Goal: Use online tool/utility

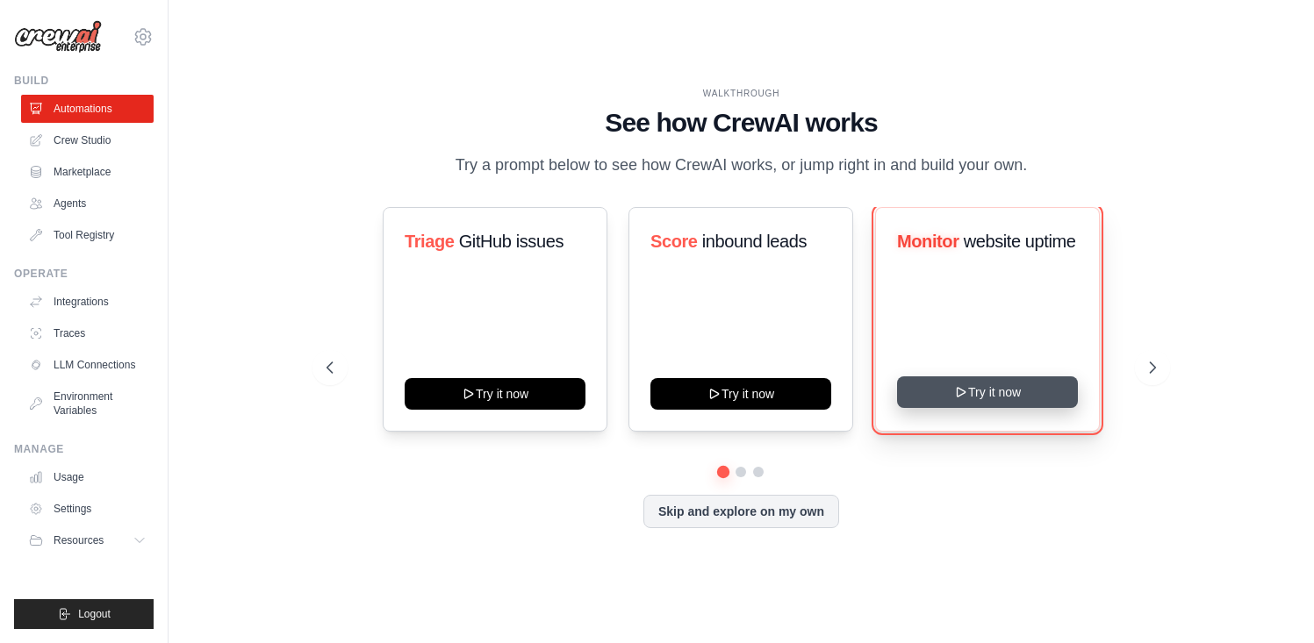
click at [990, 397] on button "Try it now" at bounding box center [987, 393] width 181 height 32
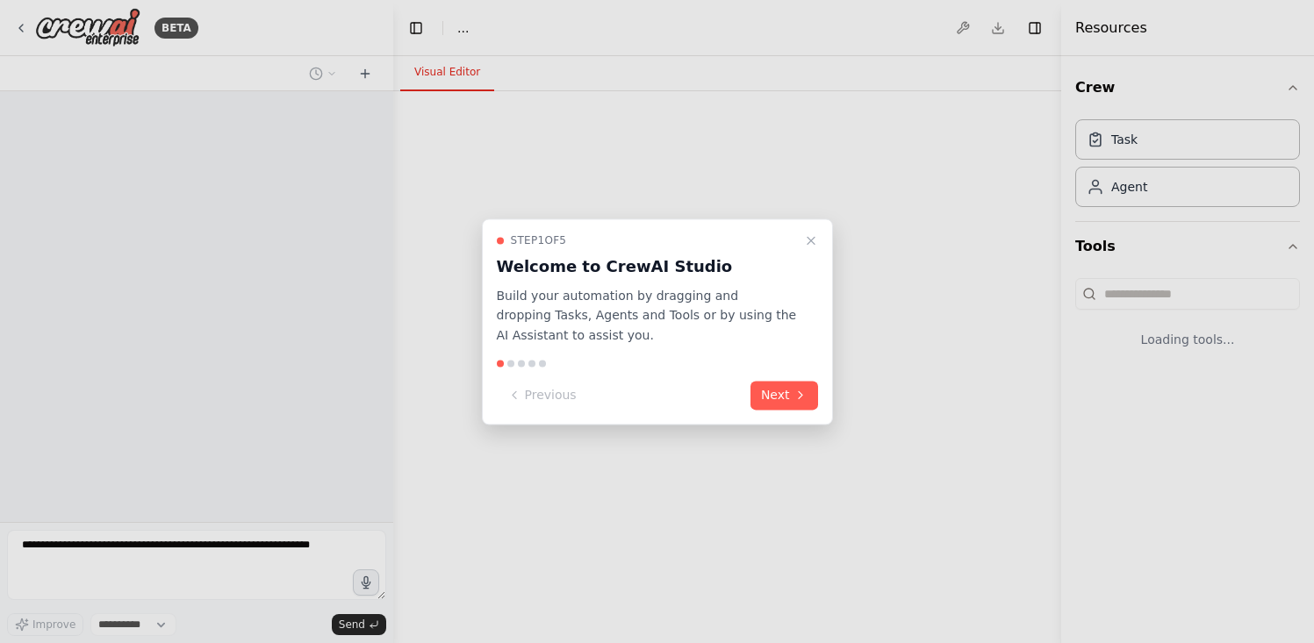
select select "****"
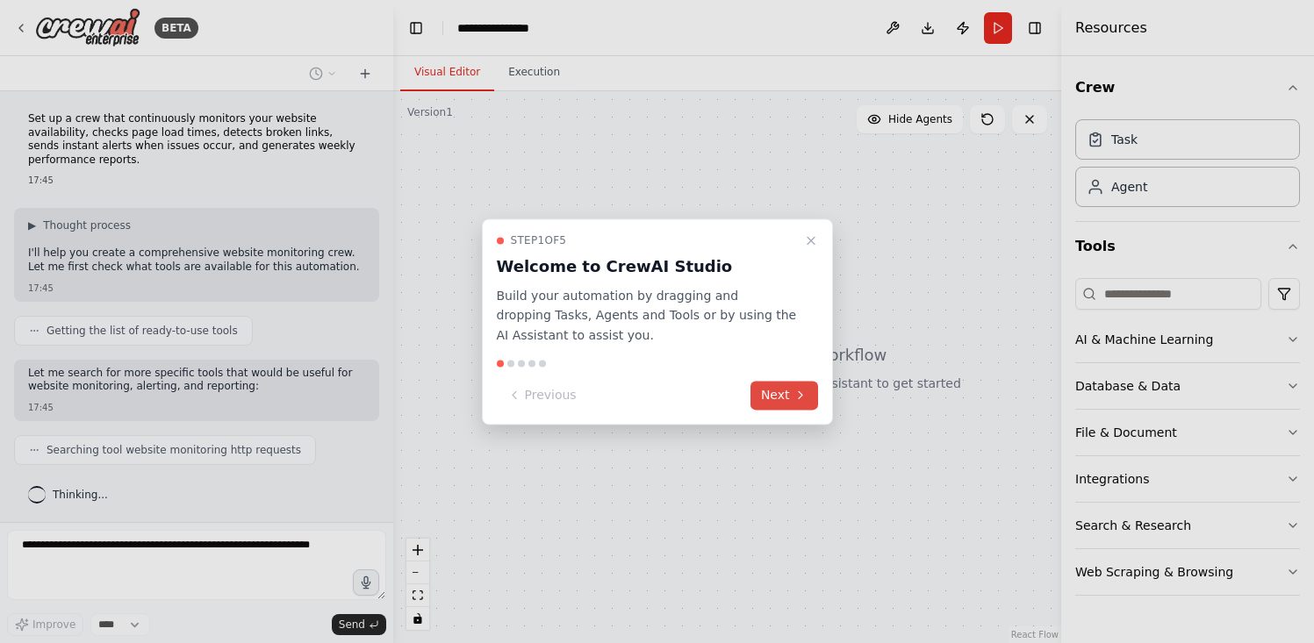
click at [790, 397] on button "Next" at bounding box center [785, 395] width 68 height 29
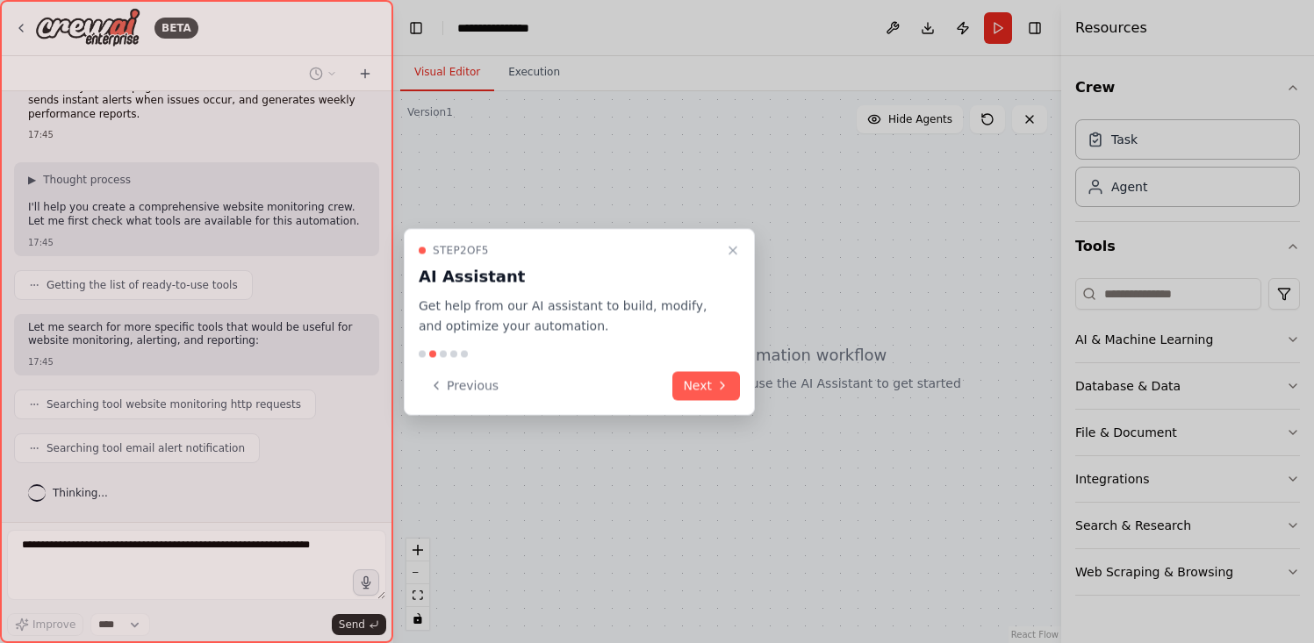
scroll to position [90, 0]
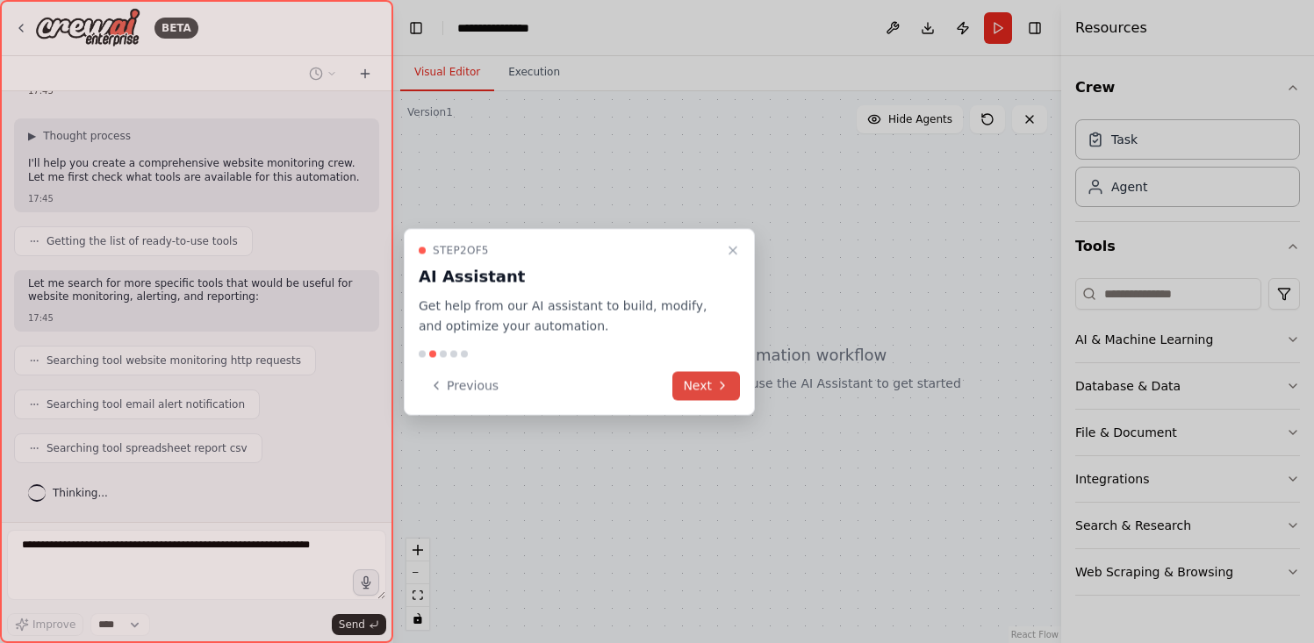
click at [707, 390] on button "Next" at bounding box center [706, 385] width 68 height 29
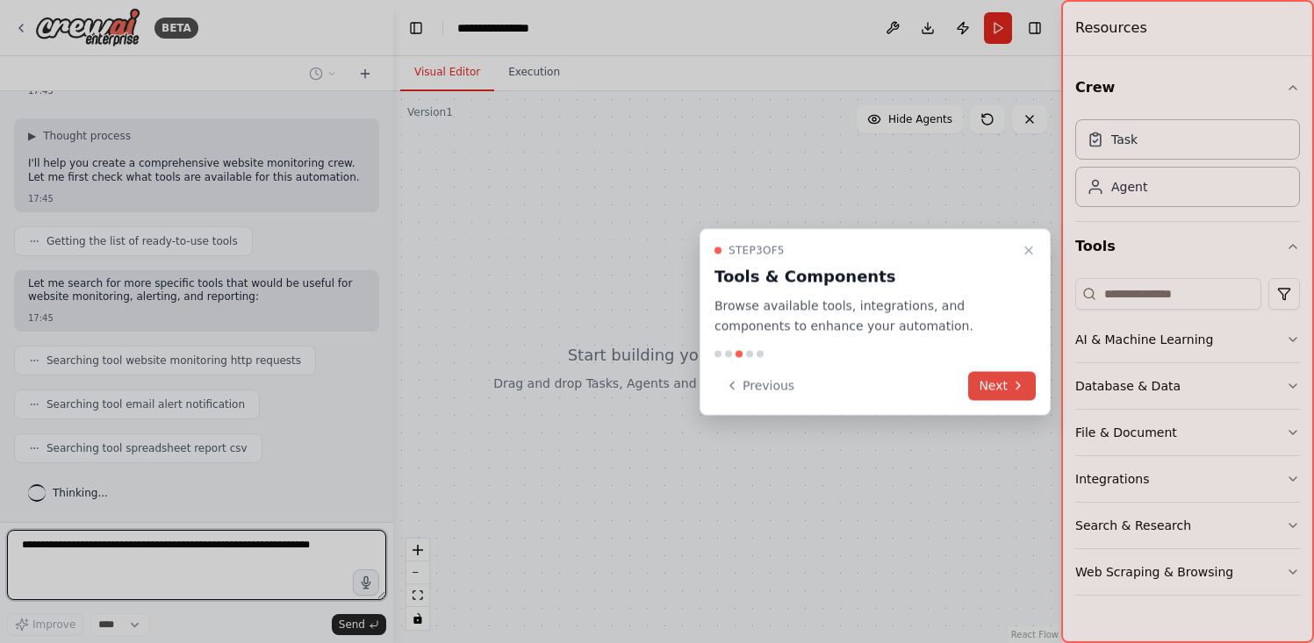
click at [990, 383] on button "Next" at bounding box center [1002, 385] width 68 height 29
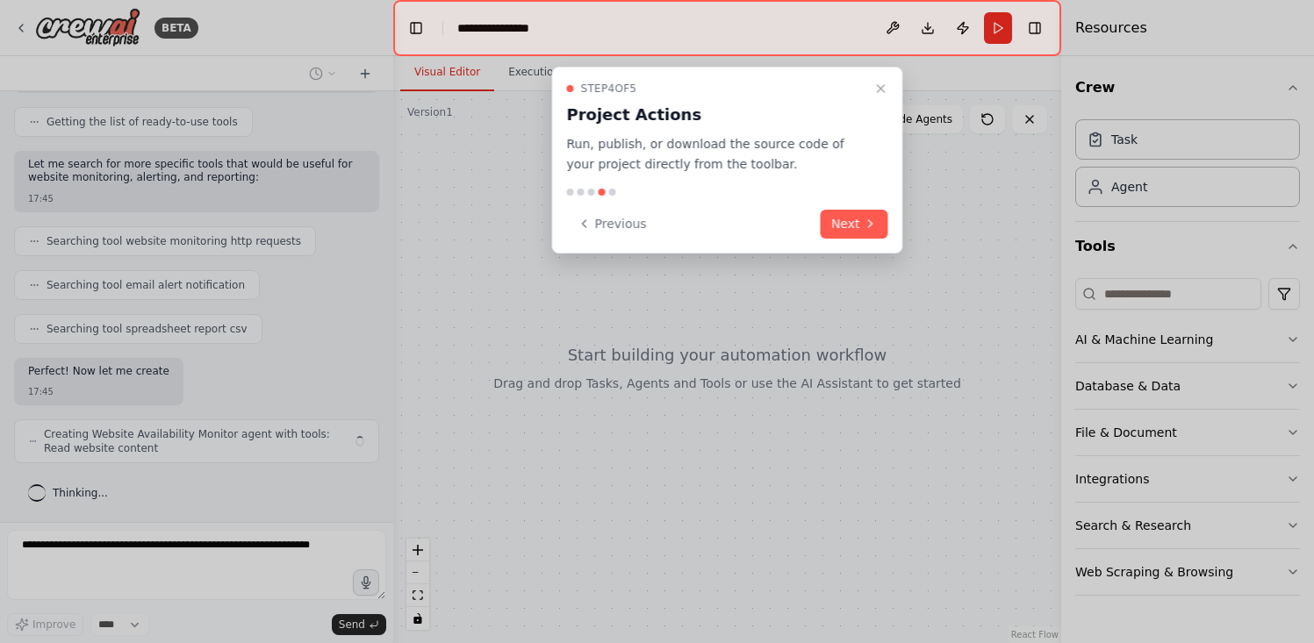
scroll to position [223, 0]
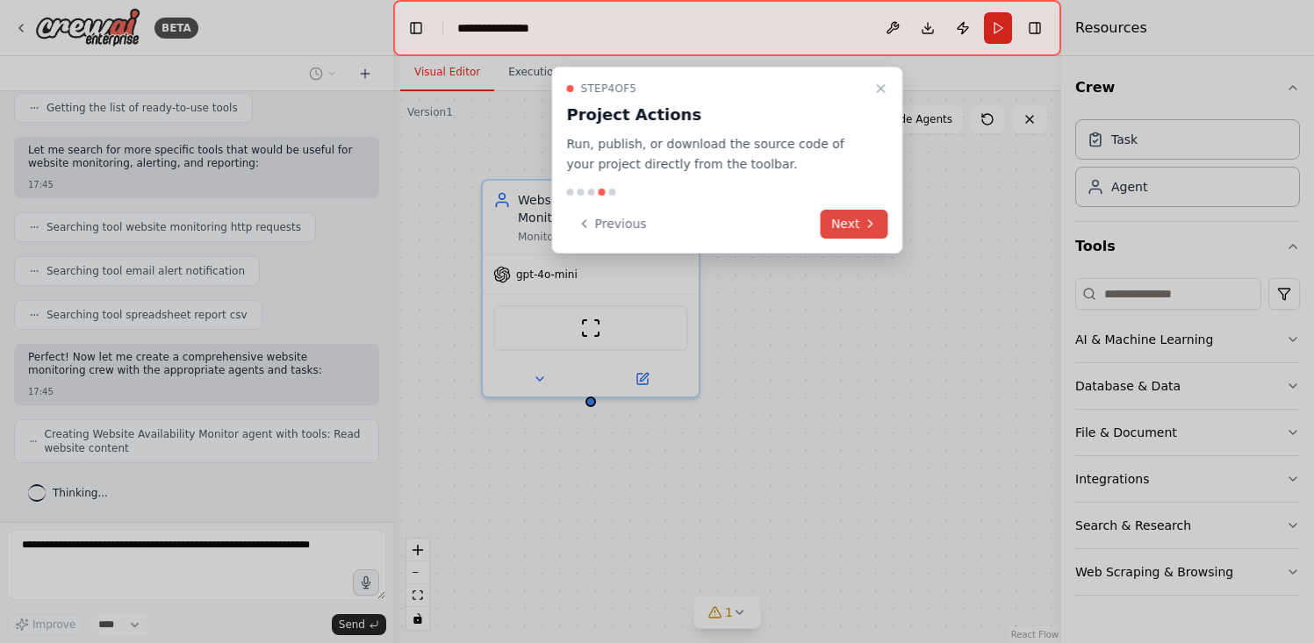
click at [853, 228] on button "Next" at bounding box center [855, 224] width 68 height 29
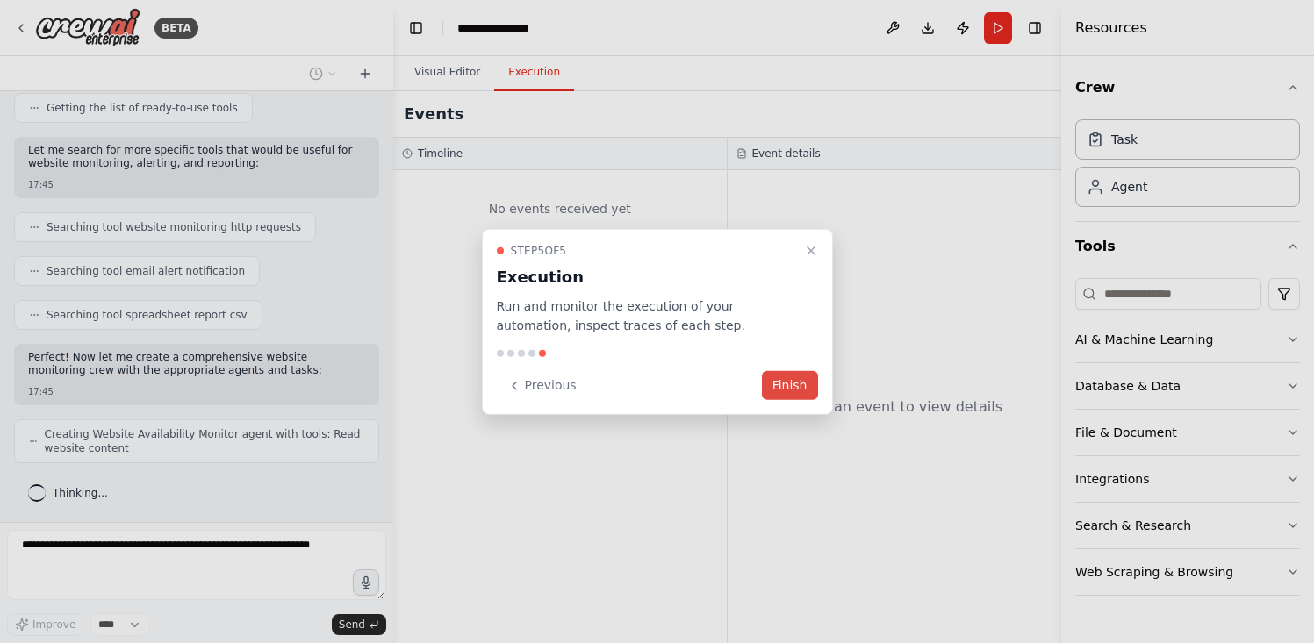
scroll to position [281, 0]
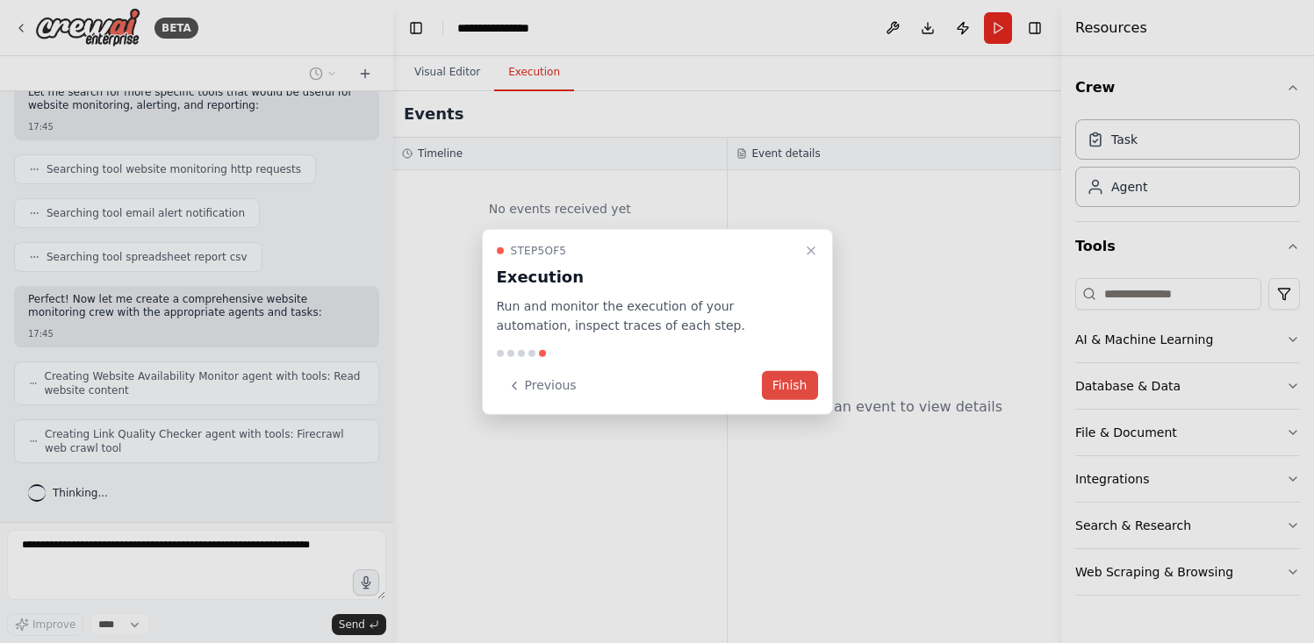
click at [790, 384] on button "Finish" at bounding box center [790, 385] width 56 height 29
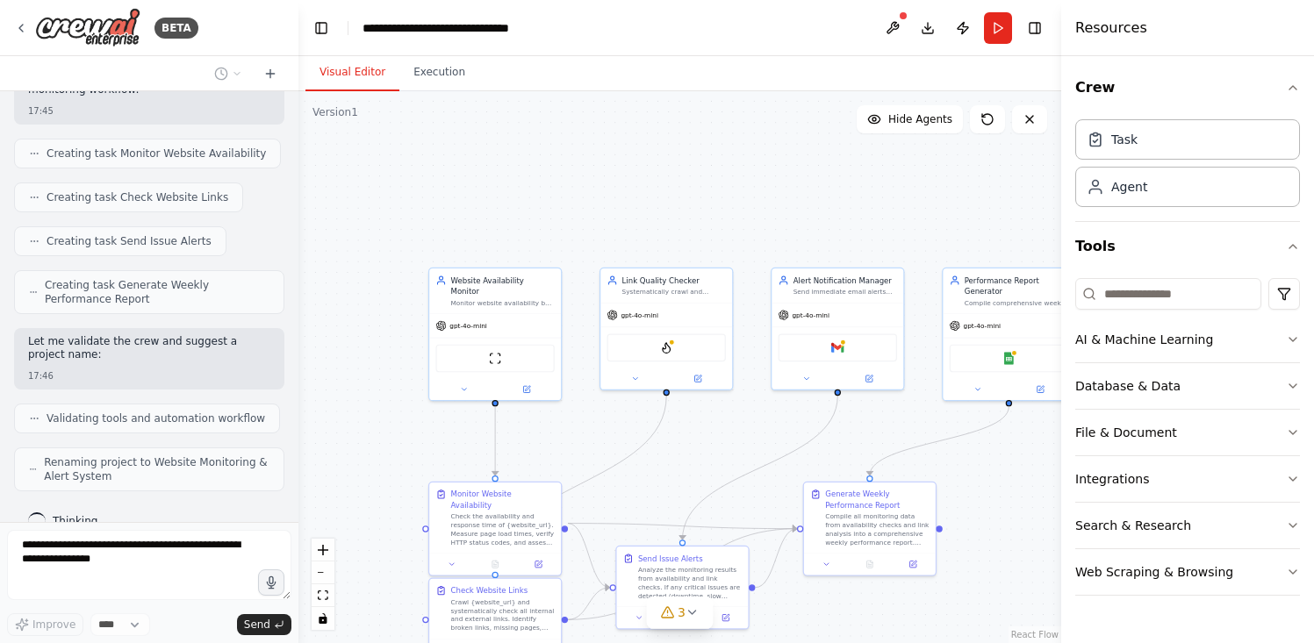
scroll to position [797, 0]
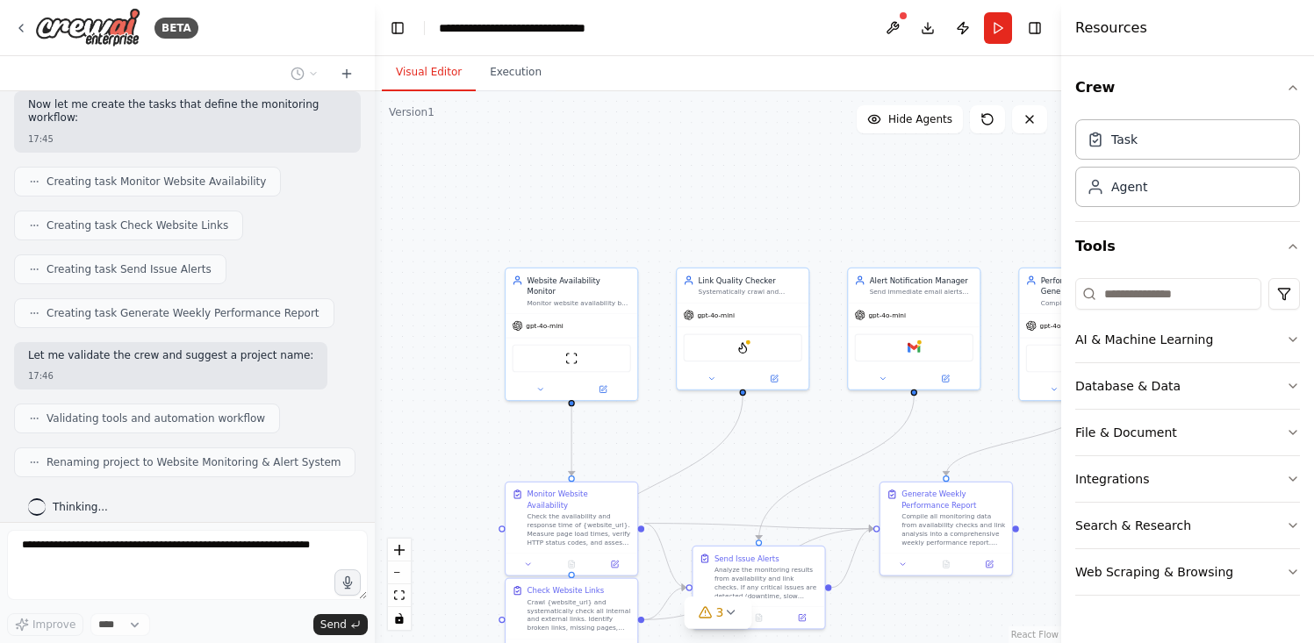
drag, startPoint x: 392, startPoint y: 292, endPoint x: 375, endPoint y: 287, distance: 17.5
click at [375, 287] on div "BETA Set up a crew that continuously monitors your website availability, checks…" at bounding box center [657, 321] width 1314 height 643
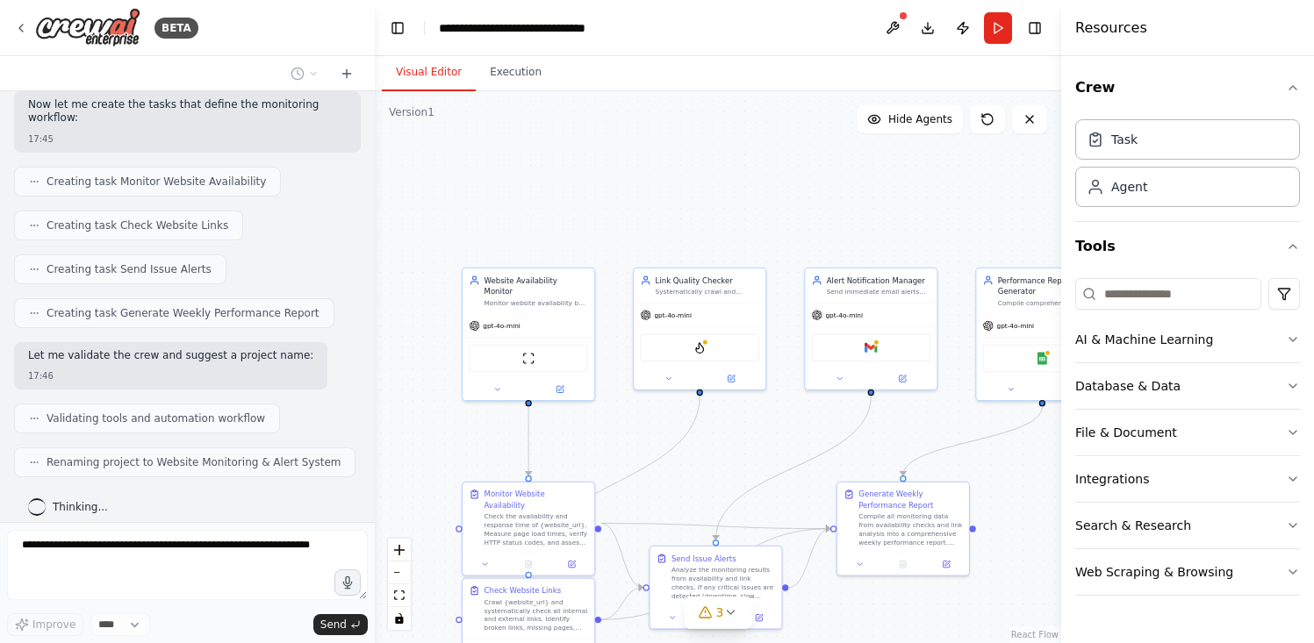
drag, startPoint x: 375, startPoint y: 287, endPoint x: 332, endPoint y: 287, distance: 43.0
click at [332, 287] on div "BETA Set up a crew that continuously monitors your website availability, checks…" at bounding box center [657, 321] width 1314 height 643
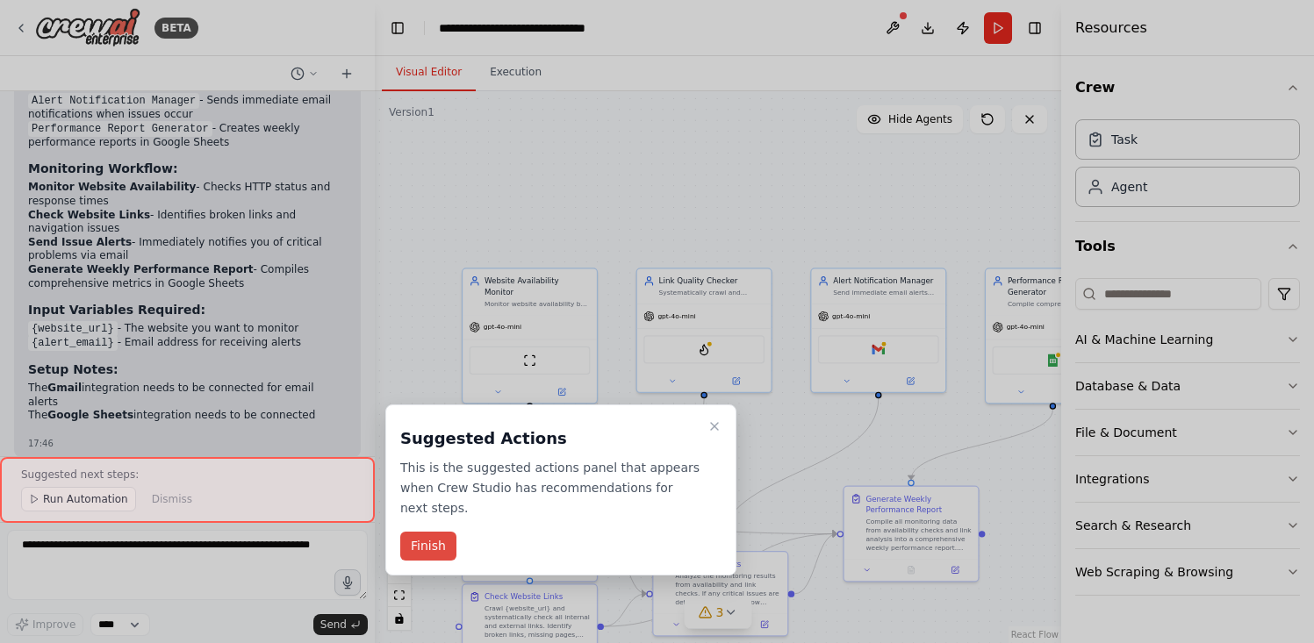
click at [431, 545] on button "Finish" at bounding box center [428, 546] width 56 height 29
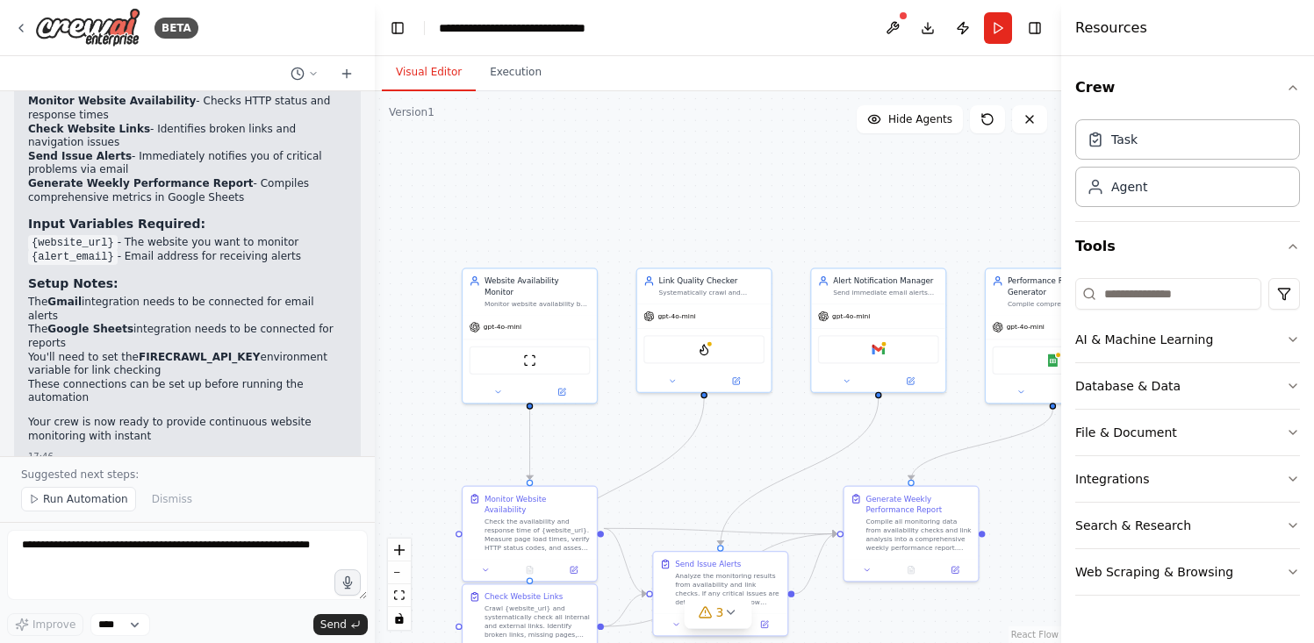
scroll to position [1433, 0]
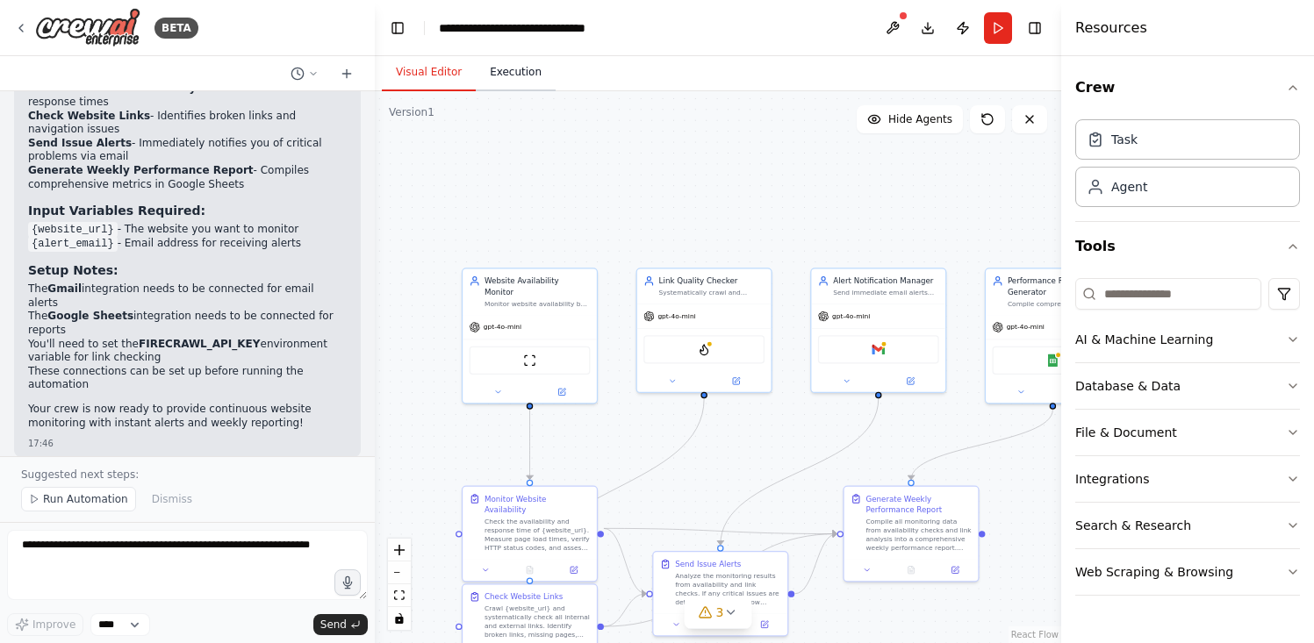
click at [511, 67] on button "Execution" at bounding box center [516, 72] width 80 height 37
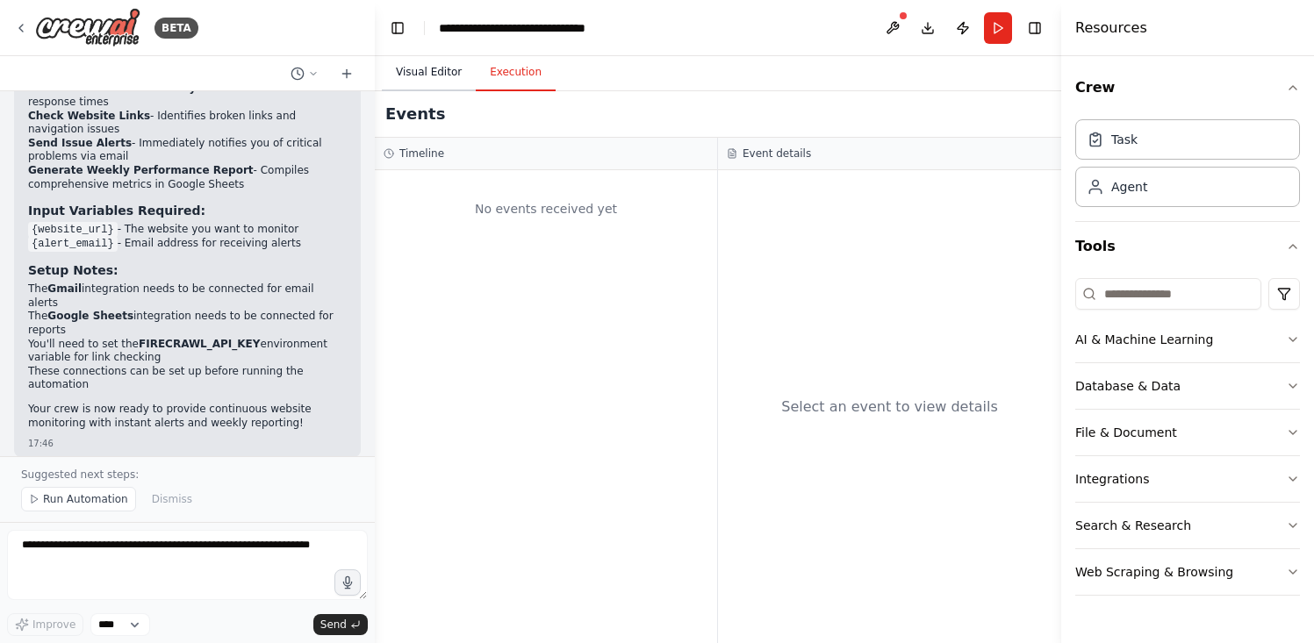
click at [438, 77] on button "Visual Editor" at bounding box center [429, 72] width 94 height 37
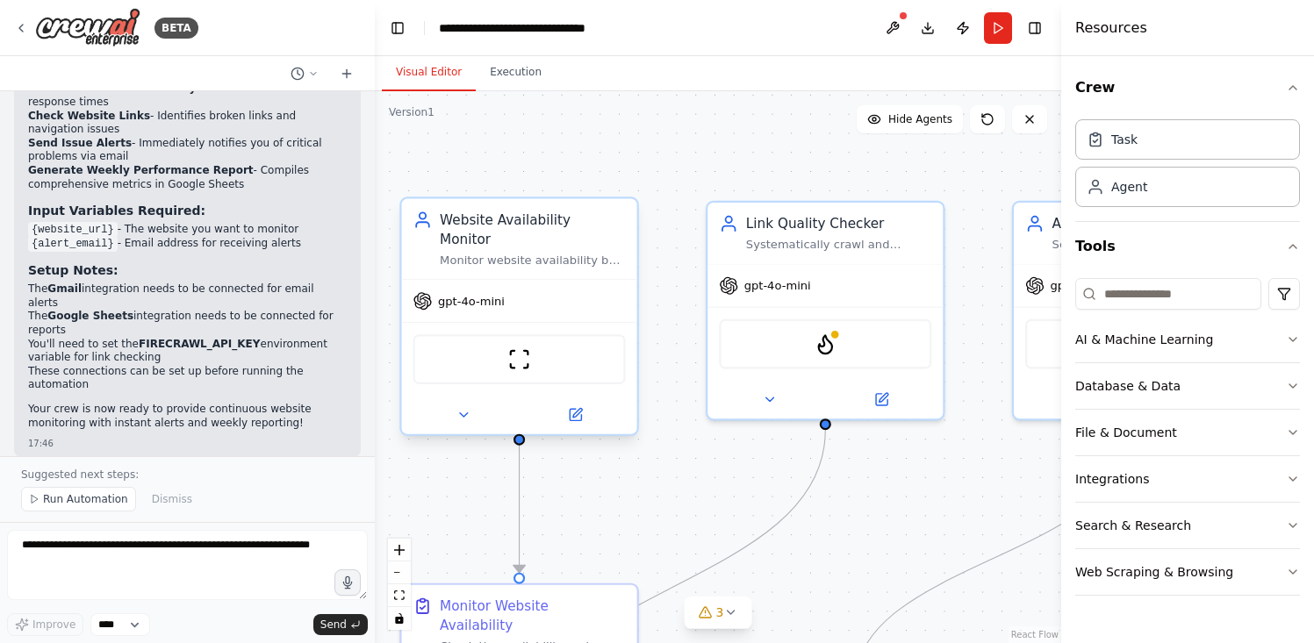
click at [478, 293] on span "gpt-4o-mini" at bounding box center [471, 300] width 67 height 15
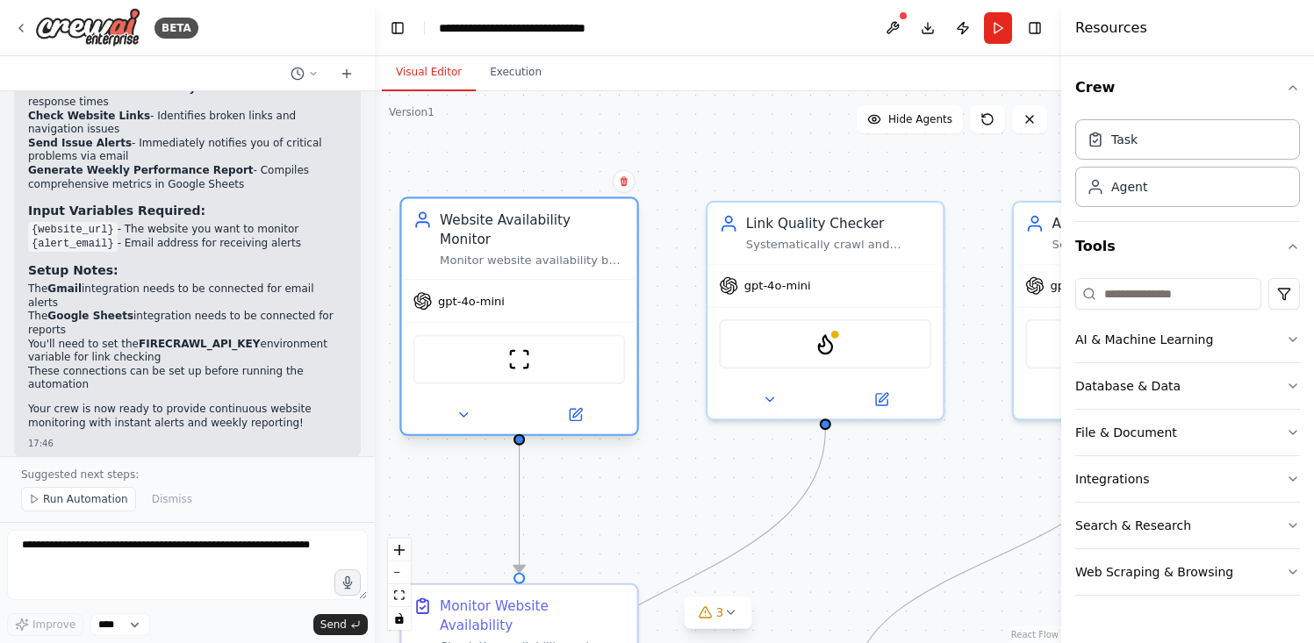
click at [478, 293] on span "gpt-4o-mini" at bounding box center [471, 300] width 67 height 15
click at [463, 407] on icon at bounding box center [463, 414] width 15 height 15
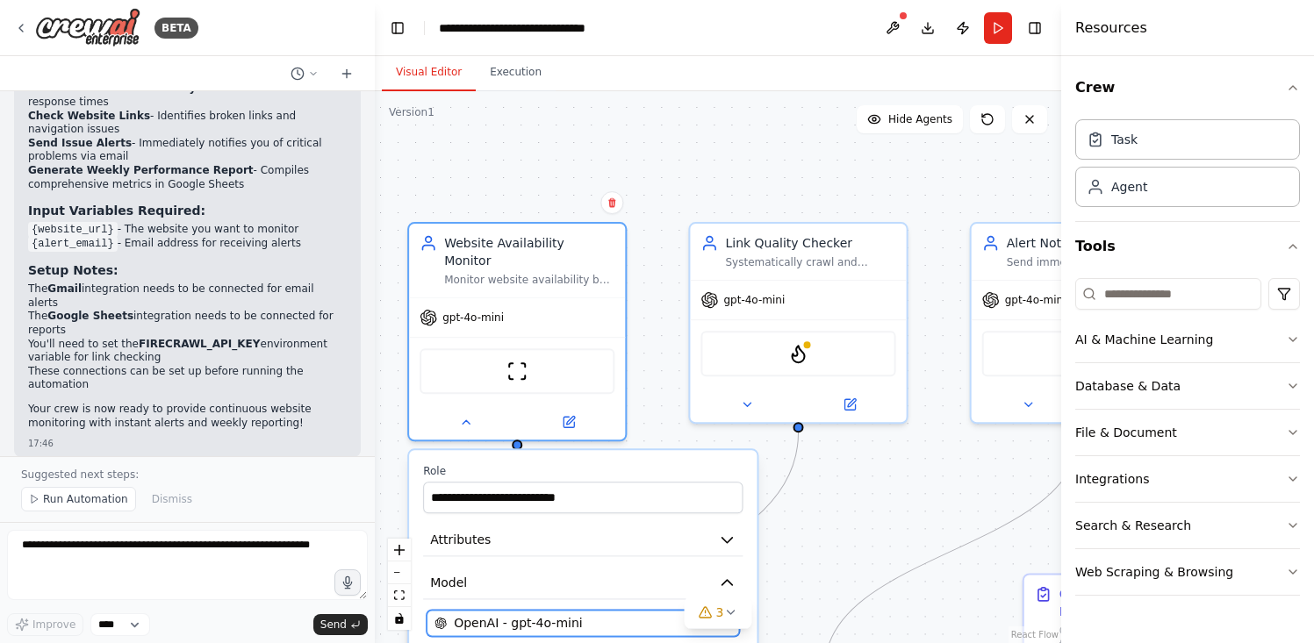
click at [562, 614] on span "OpenAI - gpt-4o-mini" at bounding box center [518, 623] width 129 height 18
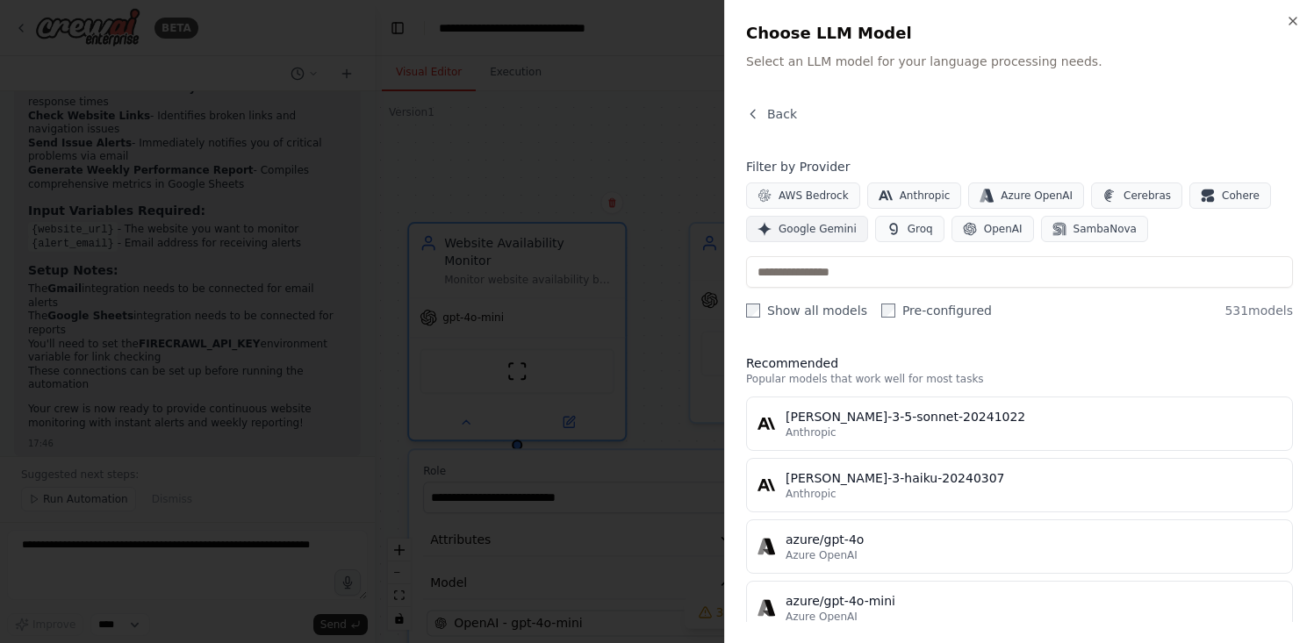
click at [788, 236] on button "Google Gemini" at bounding box center [807, 229] width 122 height 26
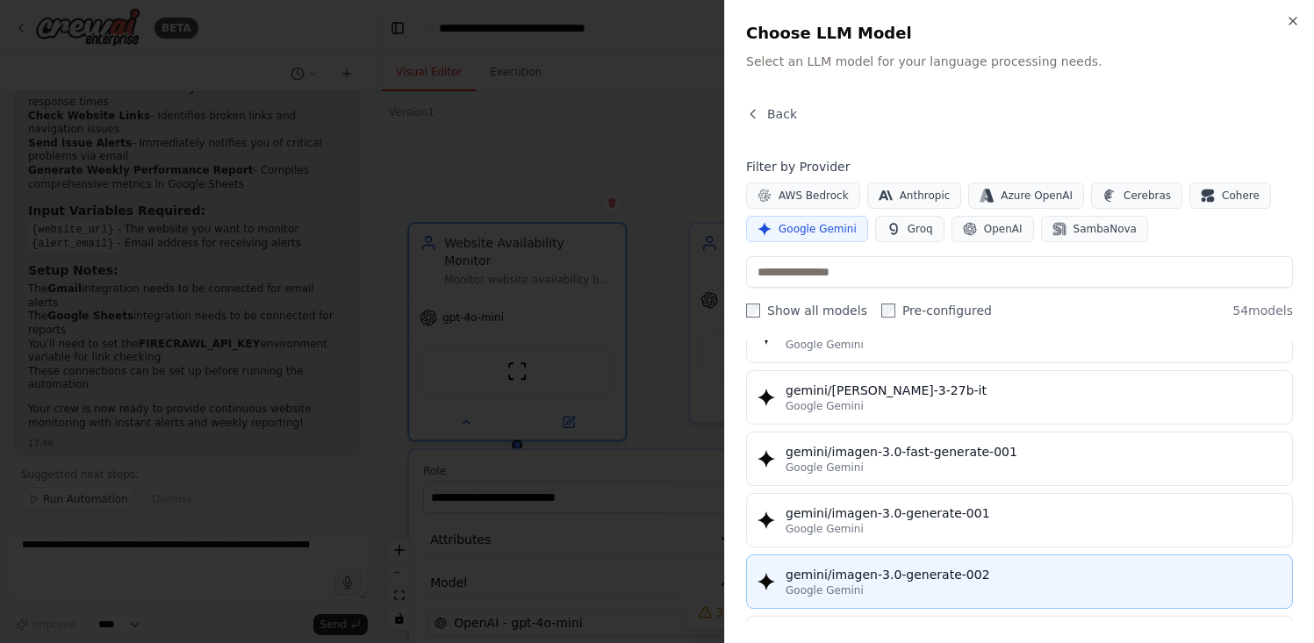
scroll to position [2360, 0]
click at [837, 579] on div "gemini/gemini-pro" at bounding box center [1034, 577] width 496 height 18
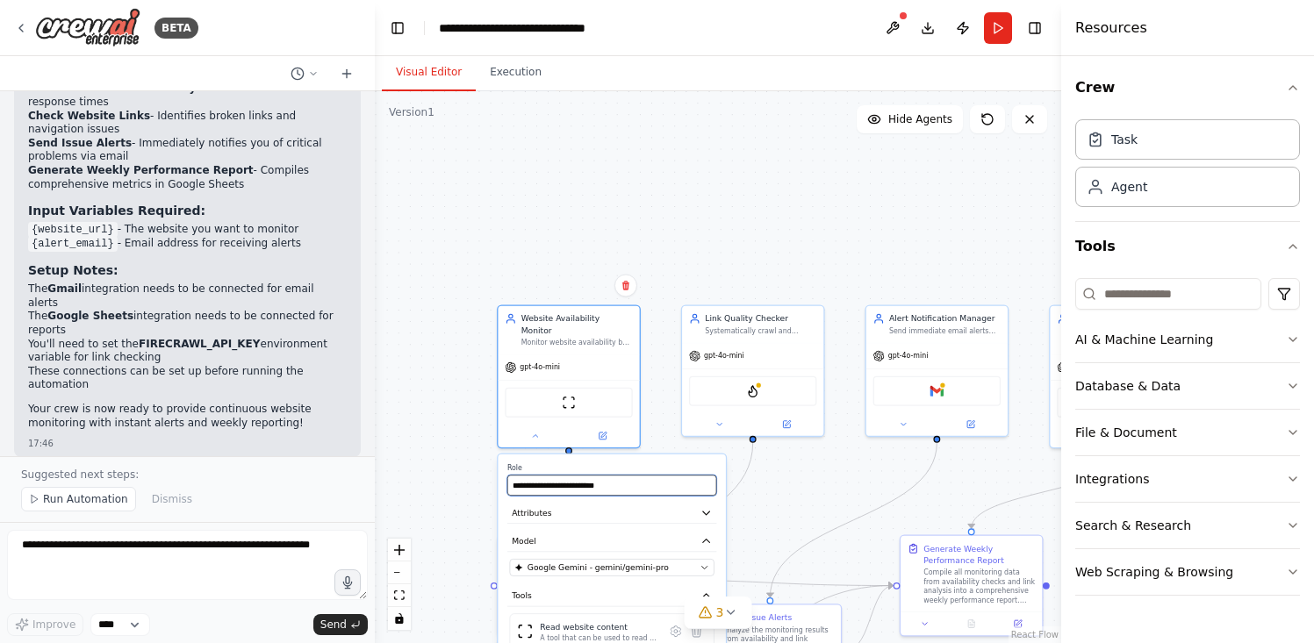
drag, startPoint x: 665, startPoint y: 470, endPoint x: 636, endPoint y: 249, distance: 222.4
click at [618, 235] on div ".deletable-edge-delete-btn { width: 20px; height: 20px; border: 0px solid #ffff…" at bounding box center [718, 367] width 686 height 552
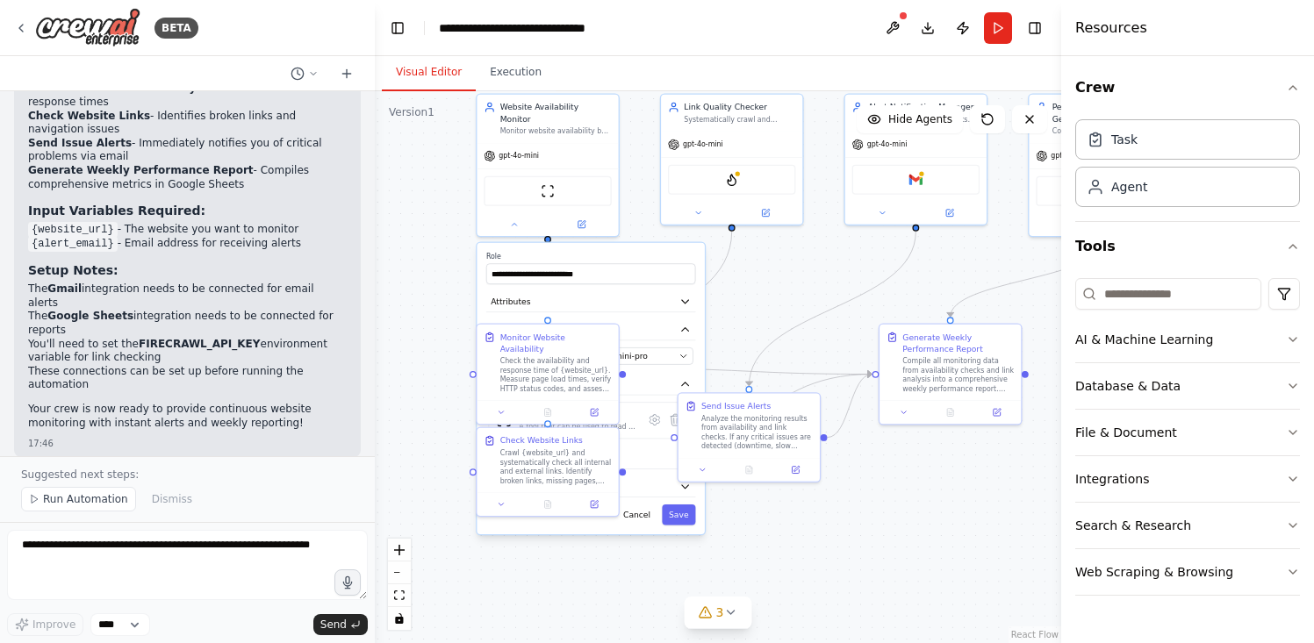
drag, startPoint x: 657, startPoint y: 252, endPoint x: 636, endPoint y: 40, distance: 212.6
click at [636, 40] on main "**********" at bounding box center [718, 321] width 686 height 643
click at [762, 317] on div ".deletable-edge-delete-btn { width: 20px; height: 20px; border: 0px solid #ffff…" at bounding box center [718, 367] width 686 height 552
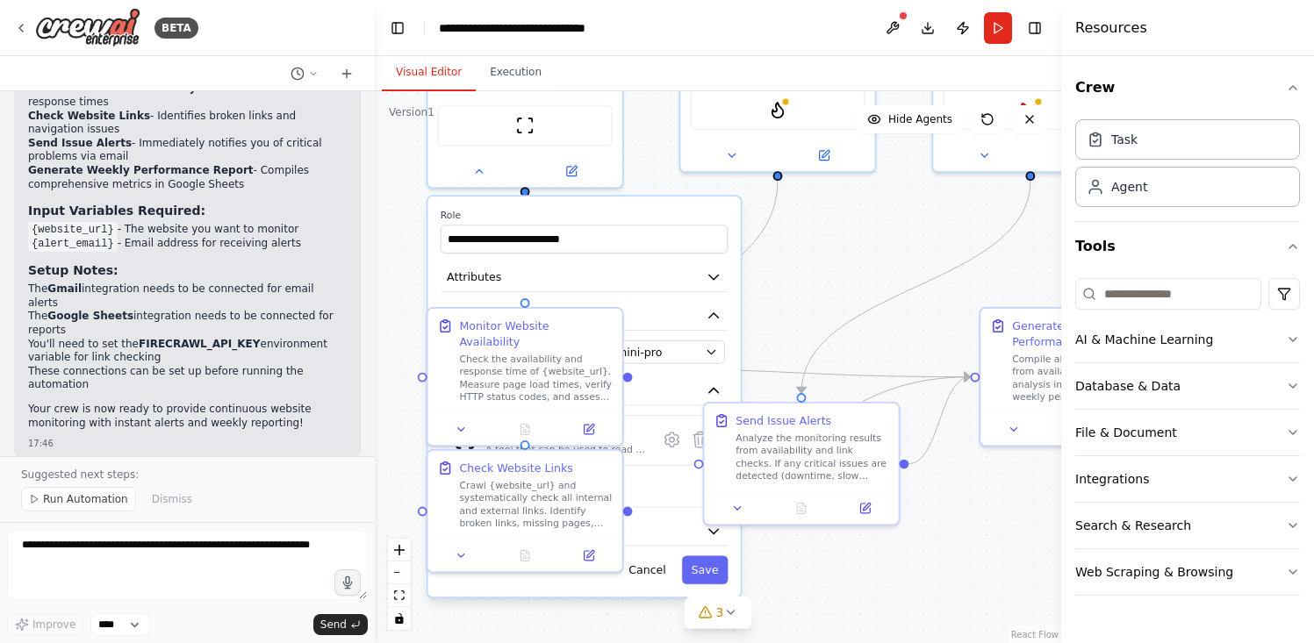
click at [769, 320] on div ".deletable-edge-delete-btn { width: 20px; height: 20px; border: 0px solid #ffff…" at bounding box center [718, 367] width 686 height 552
click at [620, 265] on button "Attributes" at bounding box center [584, 277] width 287 height 29
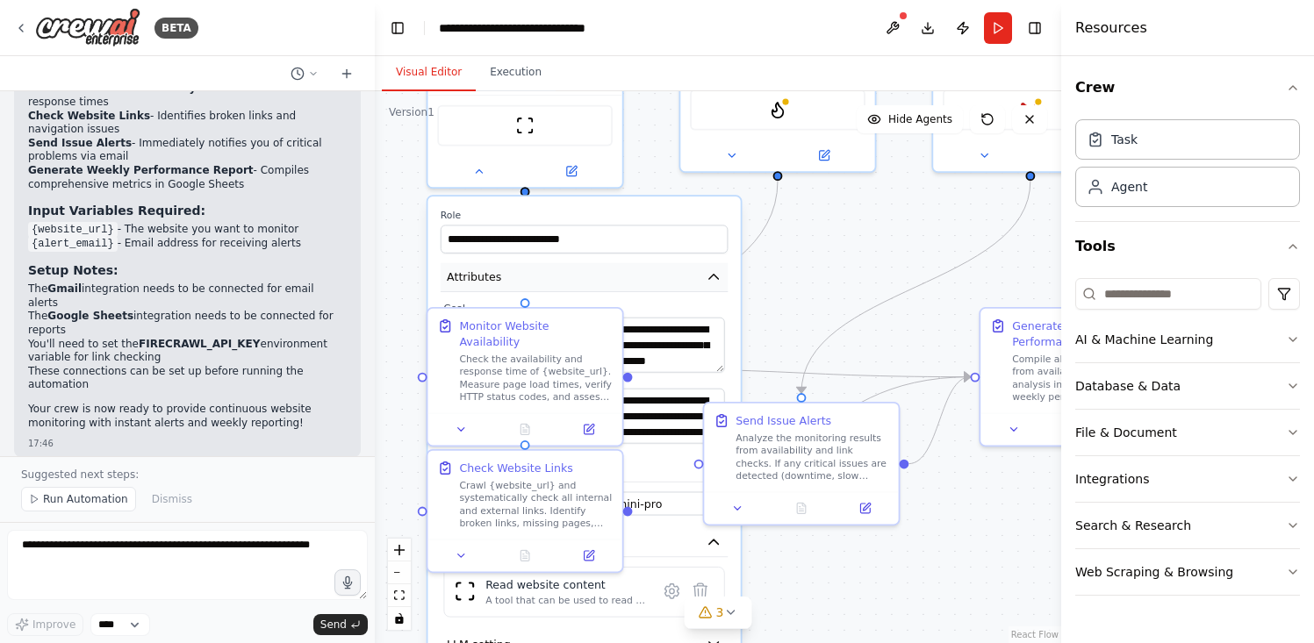
click at [620, 265] on button "Attributes" at bounding box center [584, 277] width 287 height 29
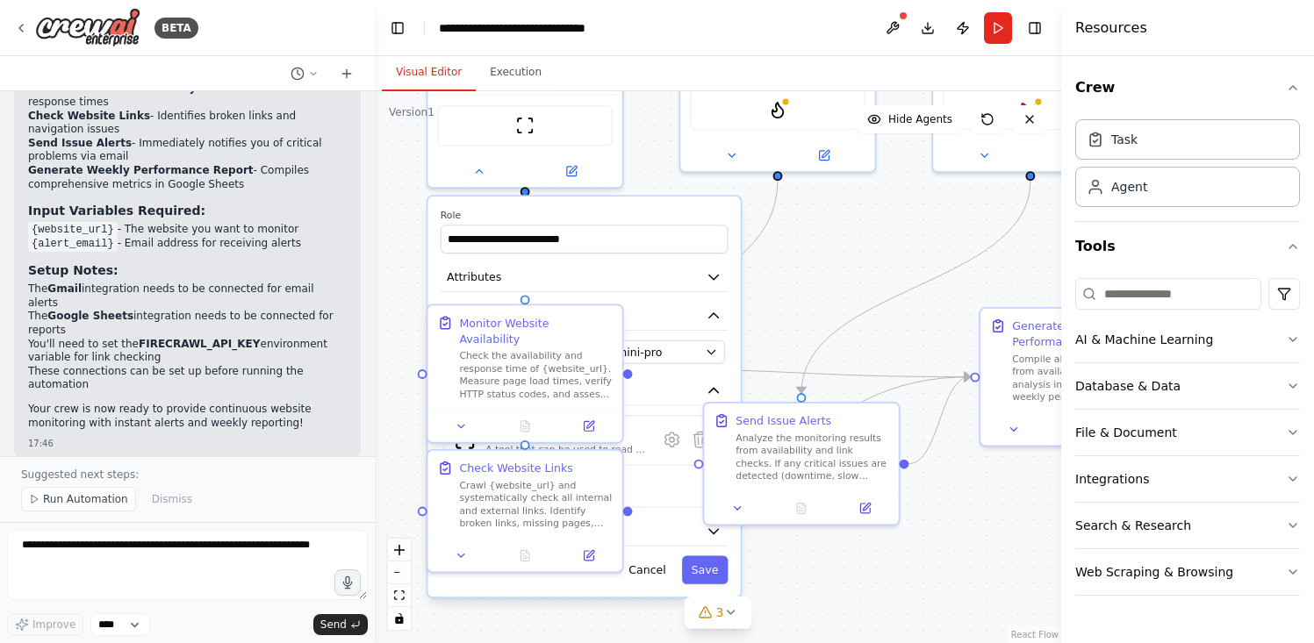
click at [449, 327] on icon at bounding box center [445, 324] width 9 height 11
click at [458, 418] on button at bounding box center [462, 426] width 54 height 19
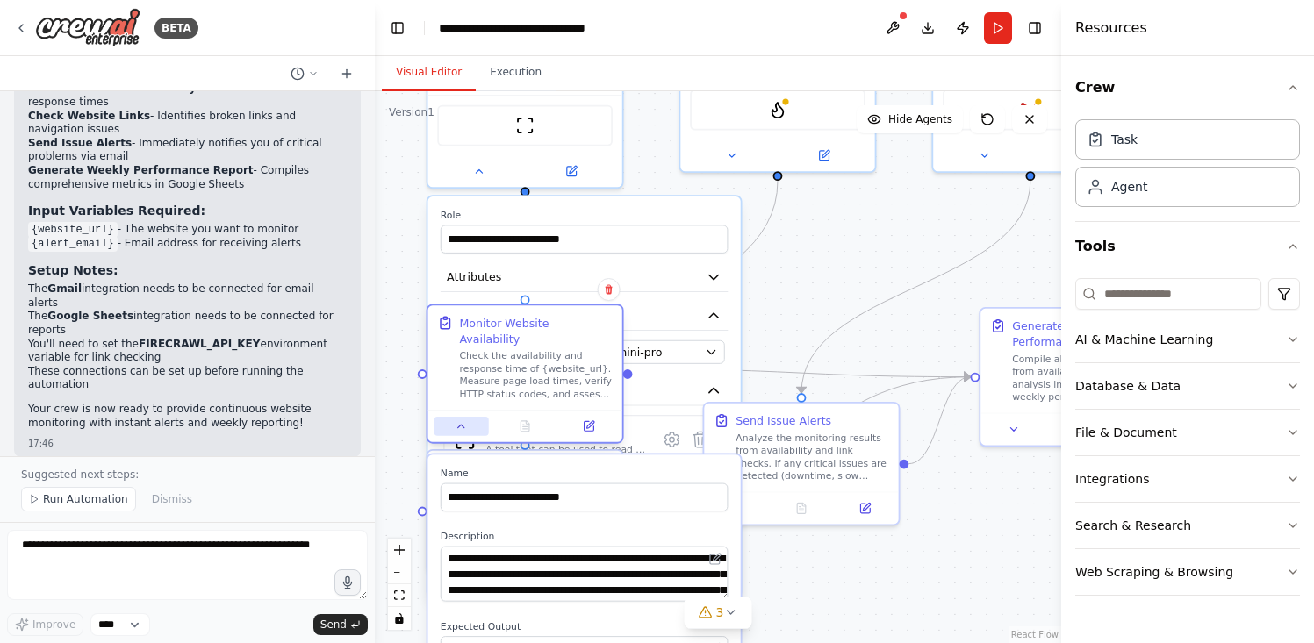
click at [457, 420] on icon at bounding box center [461, 426] width 12 height 12
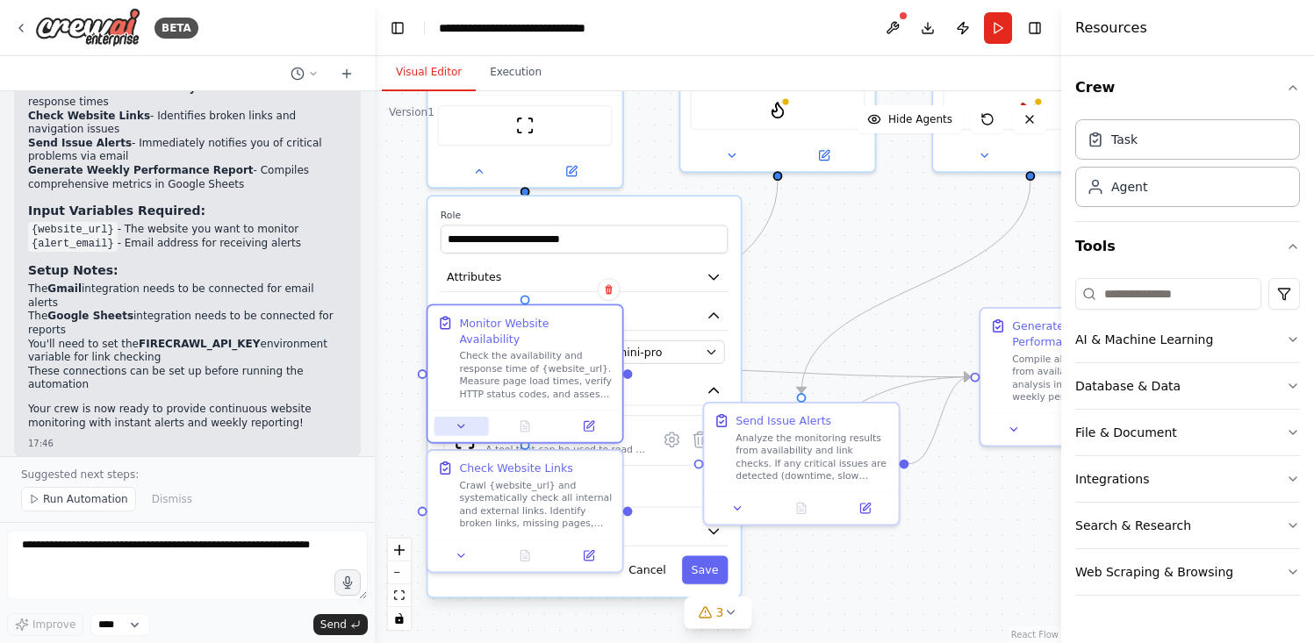
click at [457, 420] on icon at bounding box center [461, 426] width 12 height 12
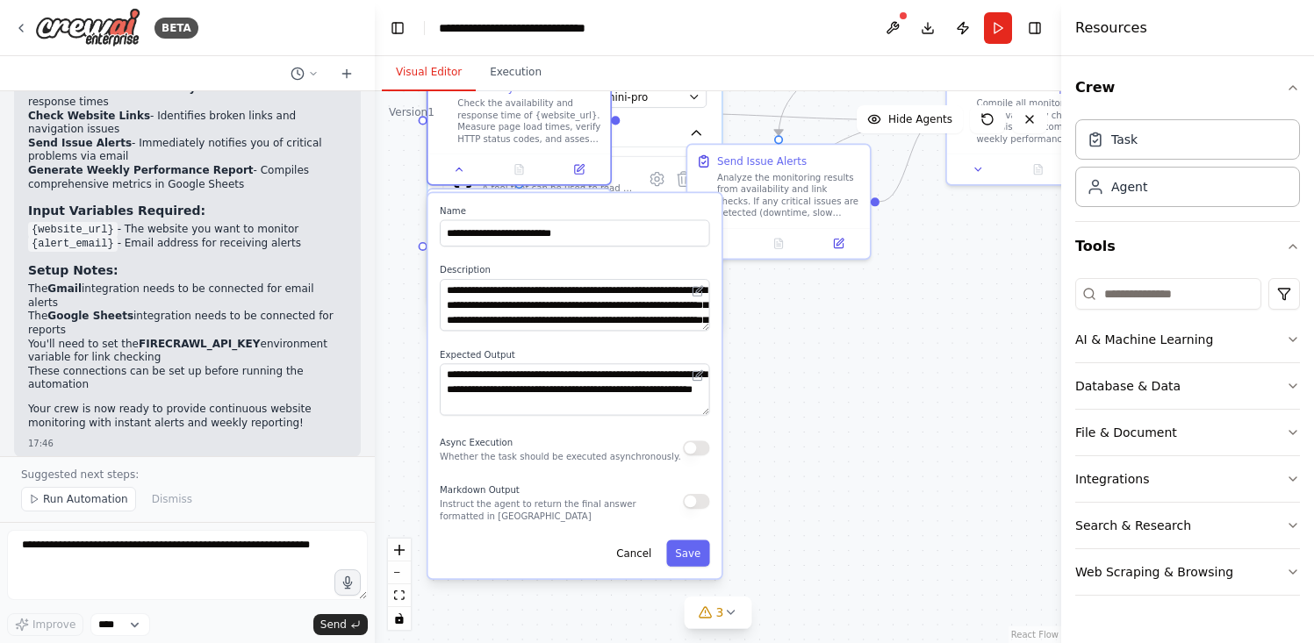
drag, startPoint x: 801, startPoint y: 564, endPoint x: 796, endPoint y: 303, distance: 261.6
click at [796, 303] on div ".deletable-edge-delete-btn { width: 20px; height: 20px; border: 0px solid #ffff…" at bounding box center [718, 367] width 686 height 552
click at [703, 543] on button "Save" at bounding box center [687, 553] width 43 height 26
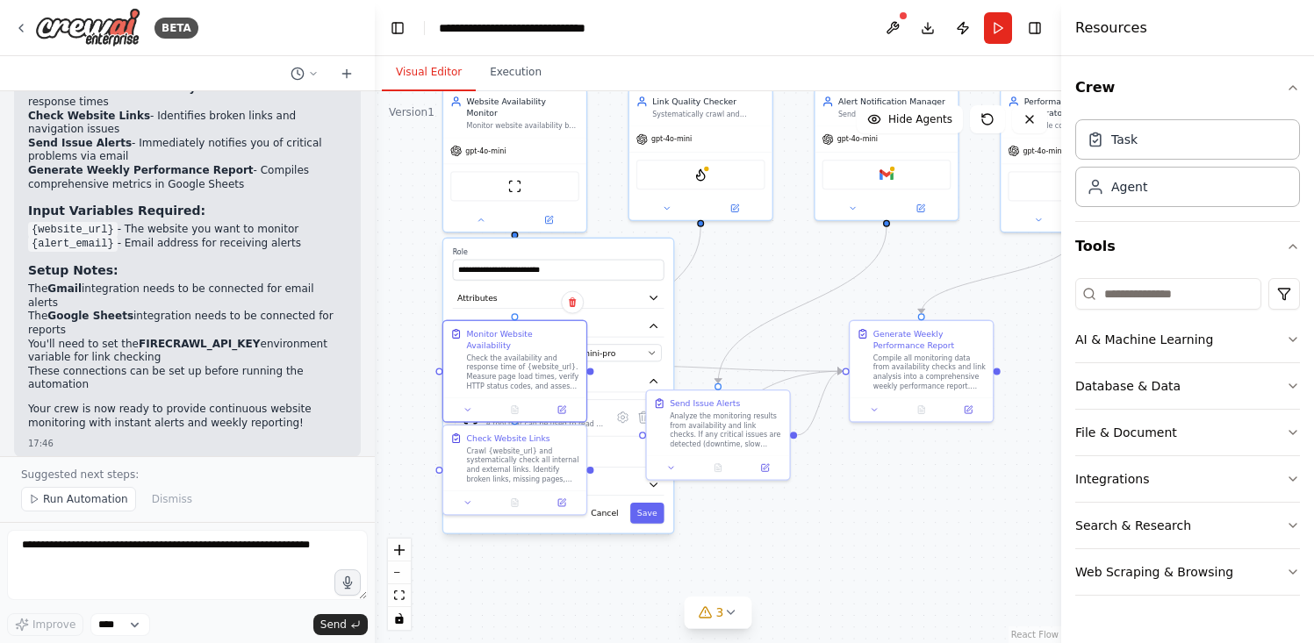
drag, startPoint x: 787, startPoint y: 367, endPoint x: 723, endPoint y: 544, distance: 188.3
click at [723, 544] on div ".deletable-edge-delete-btn { width: 20px; height: 20px; border: 0px solid #ffff…" at bounding box center [718, 367] width 686 height 552
click at [648, 511] on div "**********" at bounding box center [558, 384] width 230 height 295
click at [649, 503] on button "Save" at bounding box center [647, 511] width 34 height 21
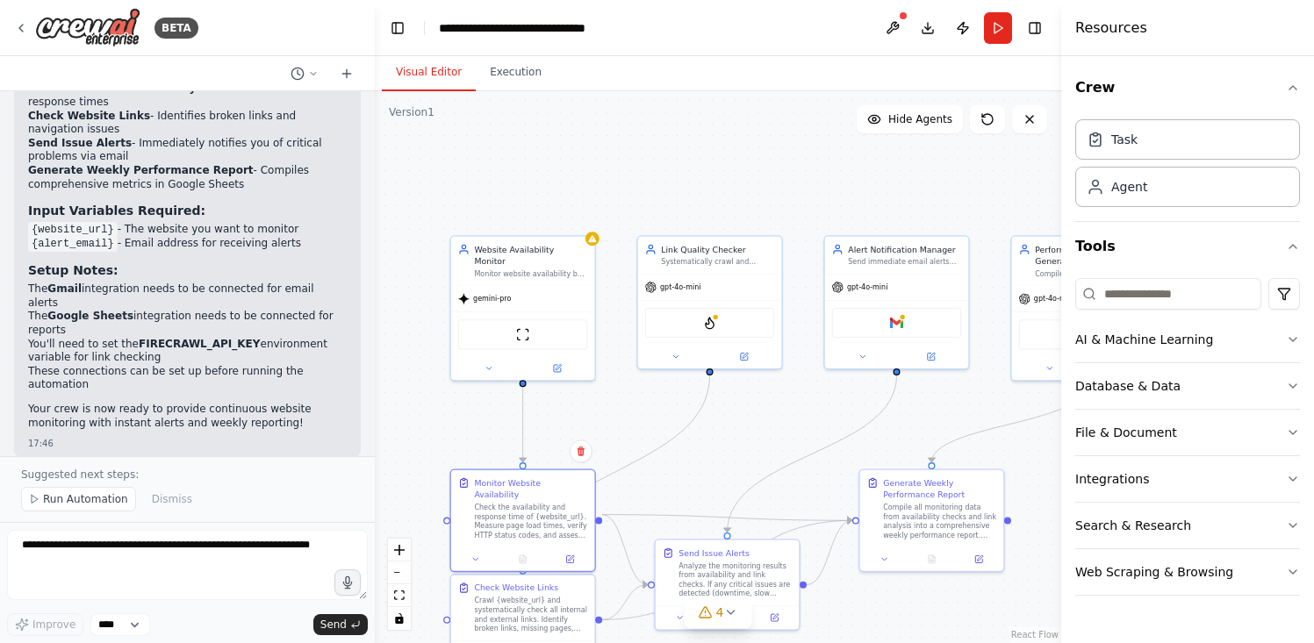
drag, startPoint x: 717, startPoint y: 269, endPoint x: 726, endPoint y: 421, distance: 152.1
click at [726, 421] on div ".deletable-edge-delete-btn { width: 20px; height: 20px; border: 0px solid #ffff…" at bounding box center [718, 367] width 686 height 552
click at [484, 362] on div at bounding box center [523, 367] width 144 height 24
click at [484, 362] on icon at bounding box center [489, 367] width 10 height 10
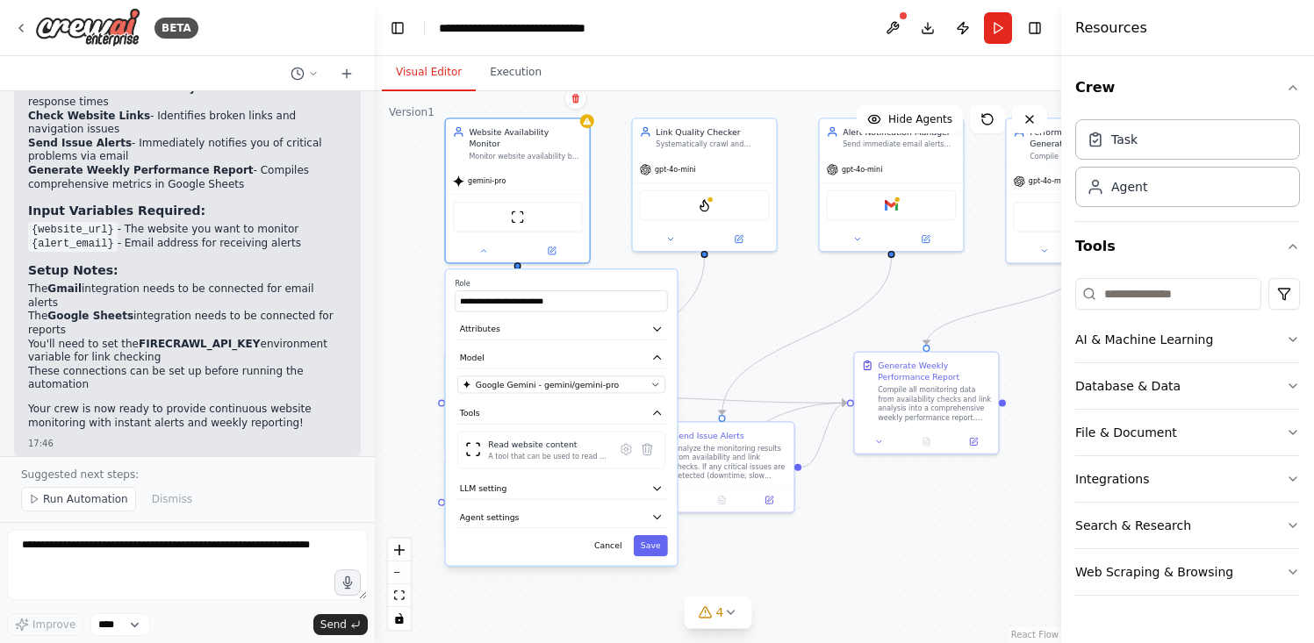
drag, startPoint x: 732, startPoint y: 455, endPoint x: 727, endPoint y: 337, distance: 117.7
click at [727, 337] on div ".deletable-edge-delete-btn { width: 20px; height: 20px; border: 0px solid #ffff…" at bounding box center [718, 367] width 686 height 552
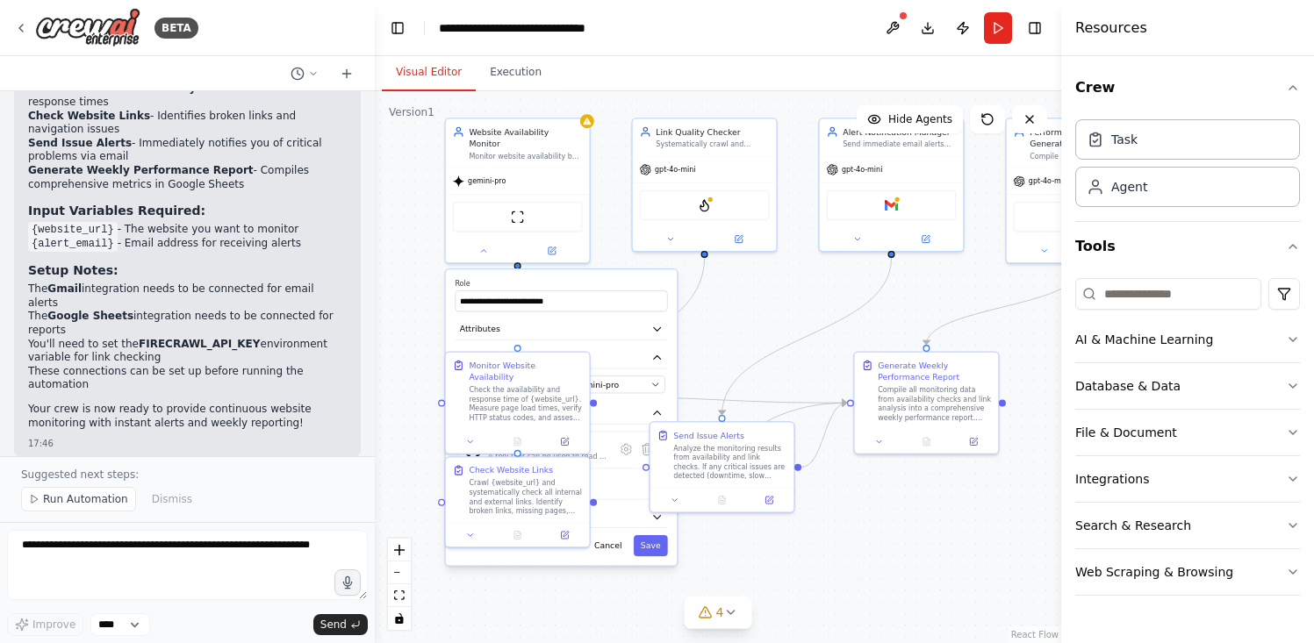
click at [664, 279] on label "Role" at bounding box center [561, 284] width 212 height 10
click at [475, 241] on button at bounding box center [483, 248] width 66 height 14
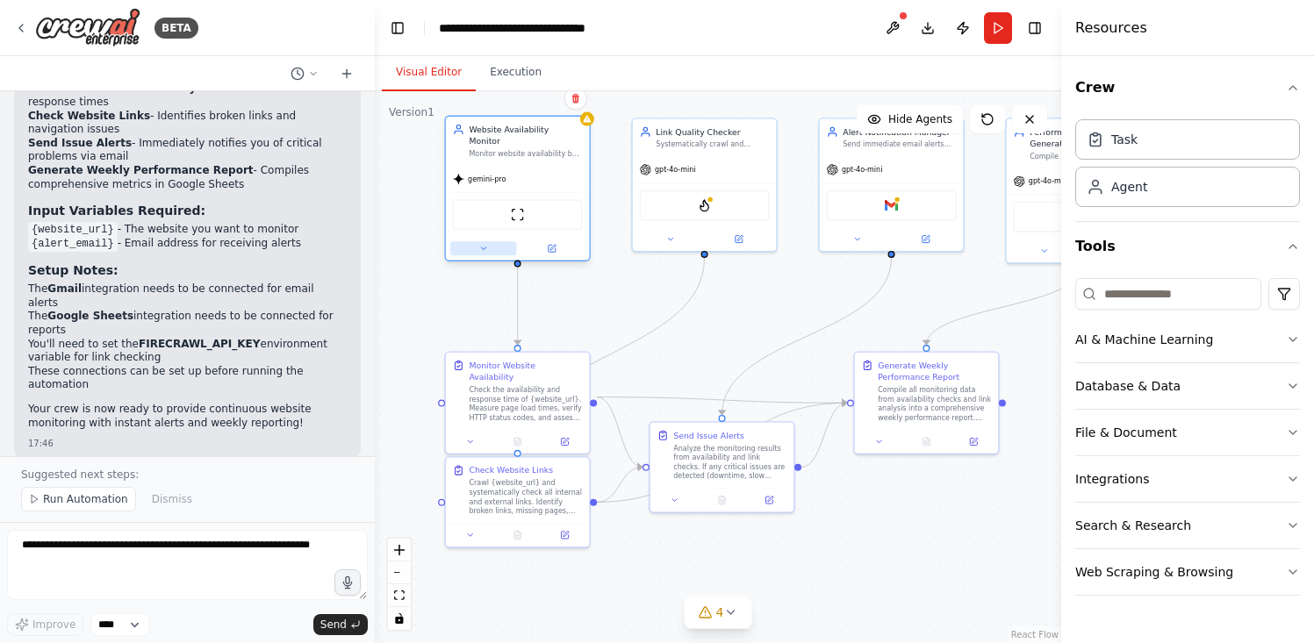
click at [480, 244] on icon at bounding box center [483, 249] width 10 height 10
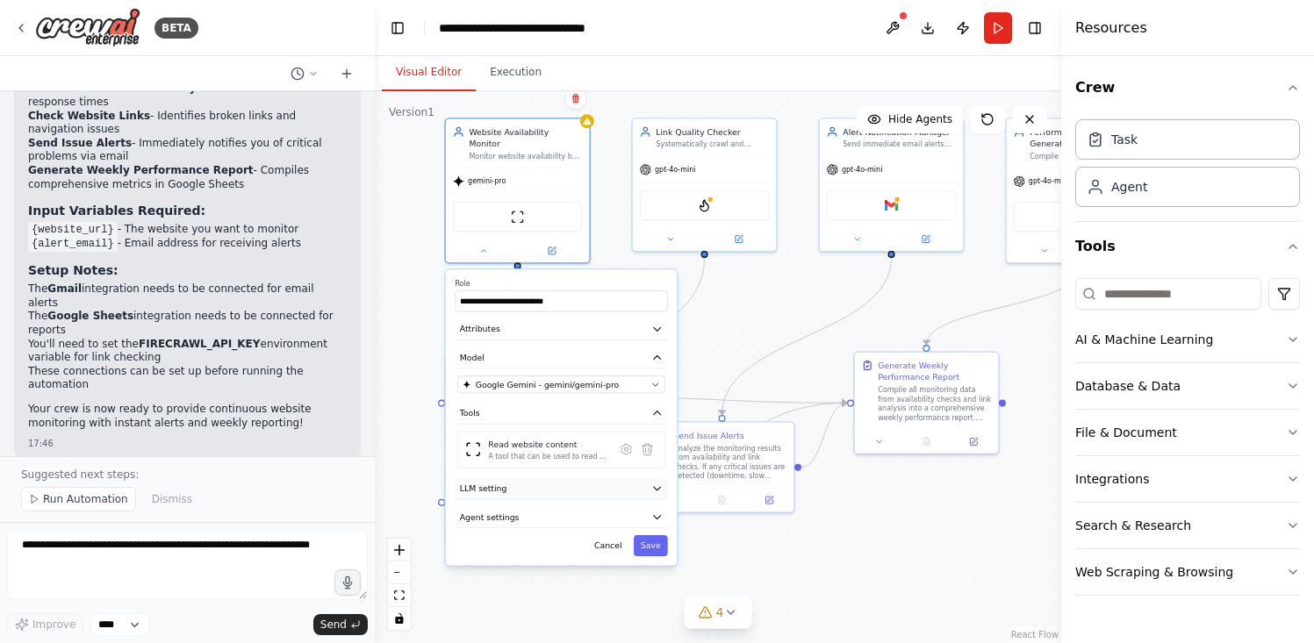
click at [657, 483] on icon "button" at bounding box center [656, 488] width 11 height 11
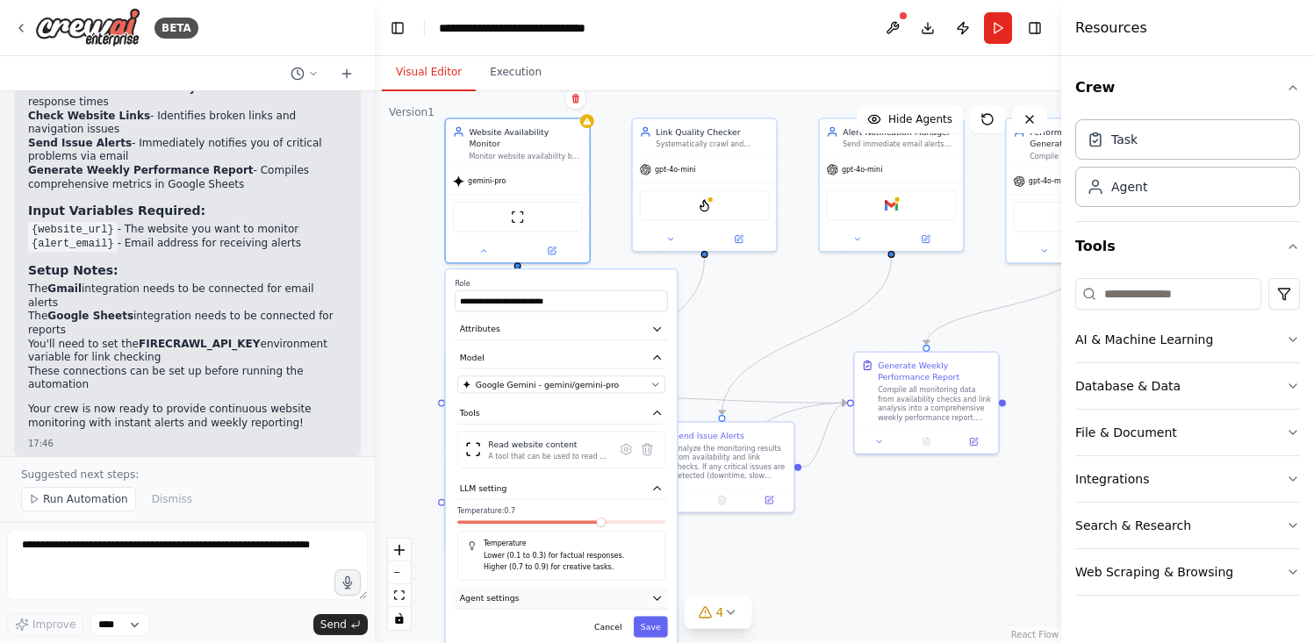
click at [657, 593] on icon "button" at bounding box center [656, 598] width 11 height 11
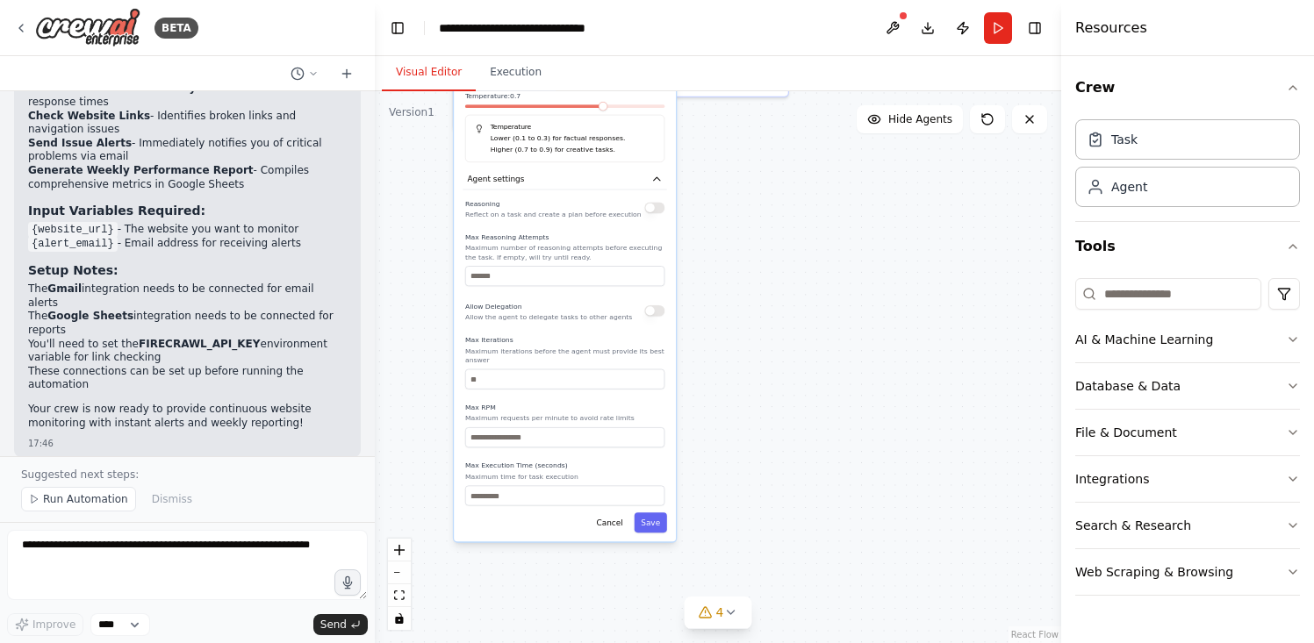
drag, startPoint x: 795, startPoint y: 583, endPoint x: 798, endPoint y: 175, distance: 408.2
click at [798, 175] on div ".deletable-edge-delete-btn { width: 20px; height: 20px; border: 0px solid #ffff…" at bounding box center [718, 367] width 686 height 552
click at [614, 513] on button "Cancel" at bounding box center [610, 523] width 40 height 20
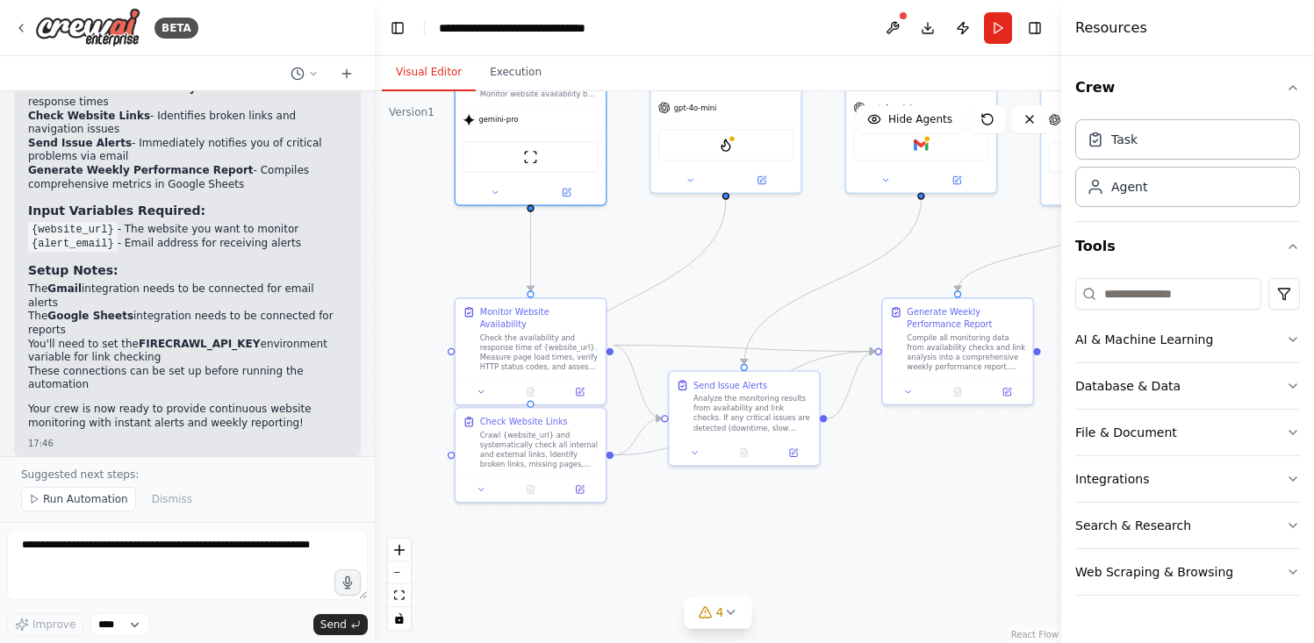
drag, startPoint x: 674, startPoint y: 248, endPoint x: 660, endPoint y: 603, distance: 354.9
click at [660, 603] on div ".deletable-edge-delete-btn { width: 20px; height: 20px; border: 0px solid #ffff…" at bounding box center [718, 367] width 686 height 552
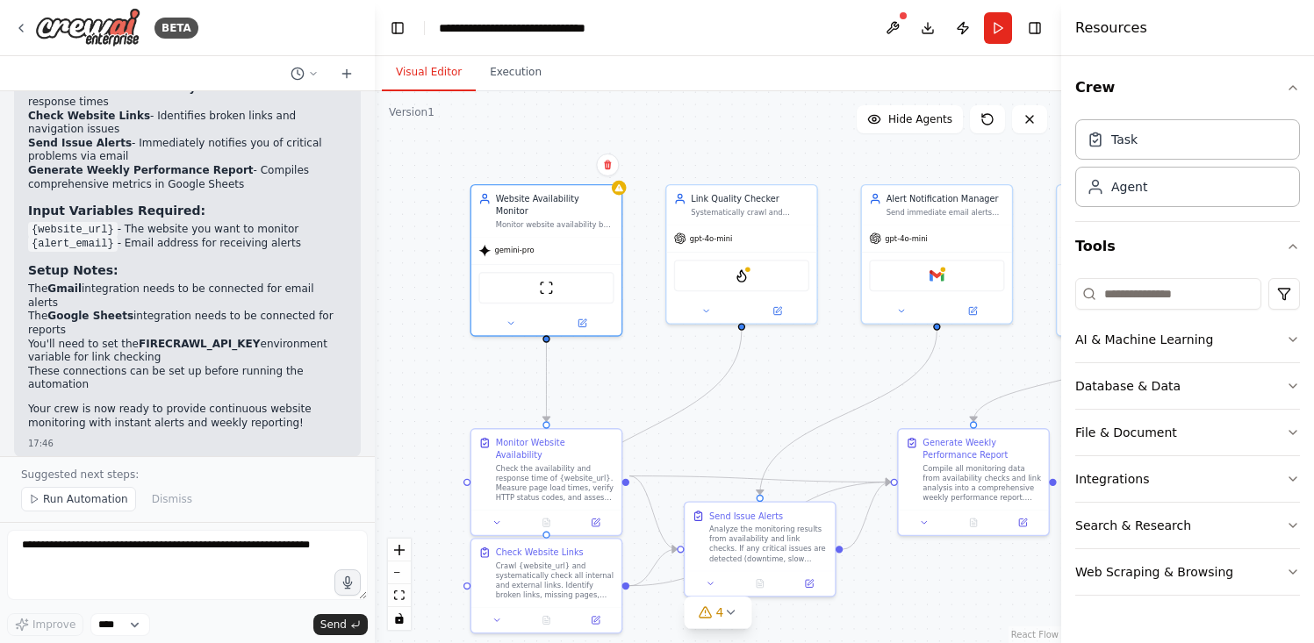
drag, startPoint x: 723, startPoint y: 277, endPoint x: 740, endPoint y: 407, distance: 131.9
click at [740, 407] on div ".deletable-edge-delete-btn { width: 20px; height: 20px; border: 0px solid #ffff…" at bounding box center [718, 367] width 686 height 552
click at [892, 127] on button "Hide Agents" at bounding box center [910, 119] width 106 height 28
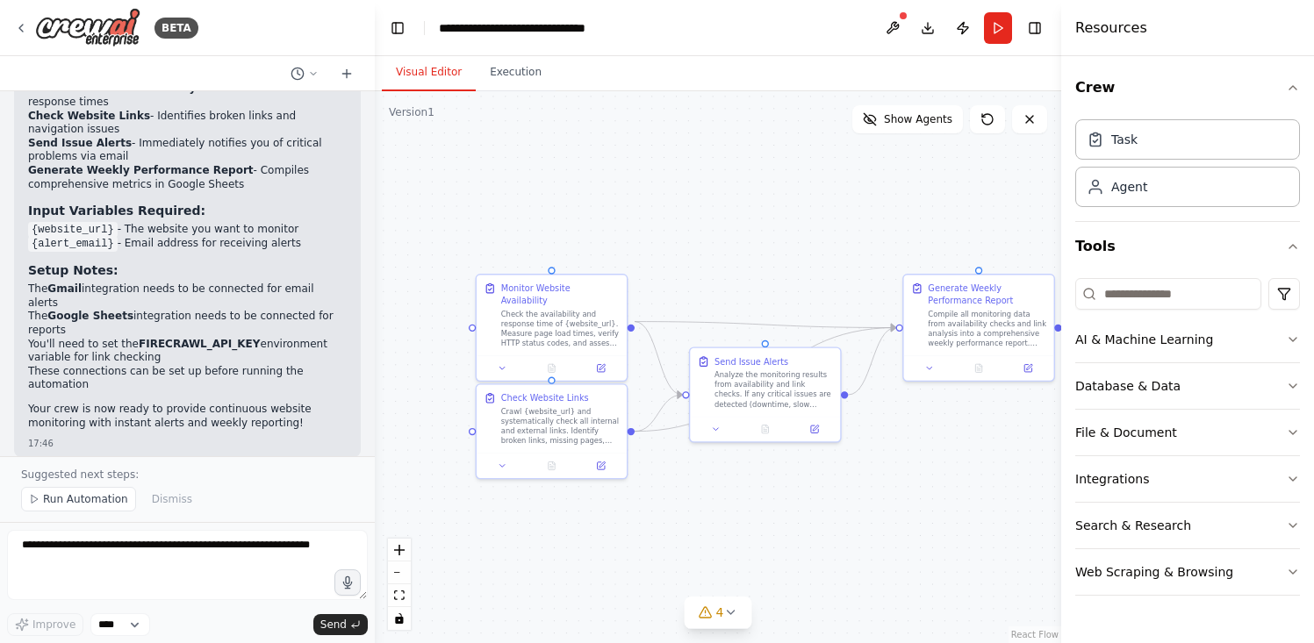
drag, startPoint x: 740, startPoint y: 349, endPoint x: 739, endPoint y: 233, distance: 115.9
click at [739, 233] on div ".deletable-edge-delete-btn { width: 20px; height: 20px; border: 0px solid #ffff…" at bounding box center [718, 367] width 686 height 552
click at [886, 125] on button "Show Agents" at bounding box center [907, 119] width 111 height 28
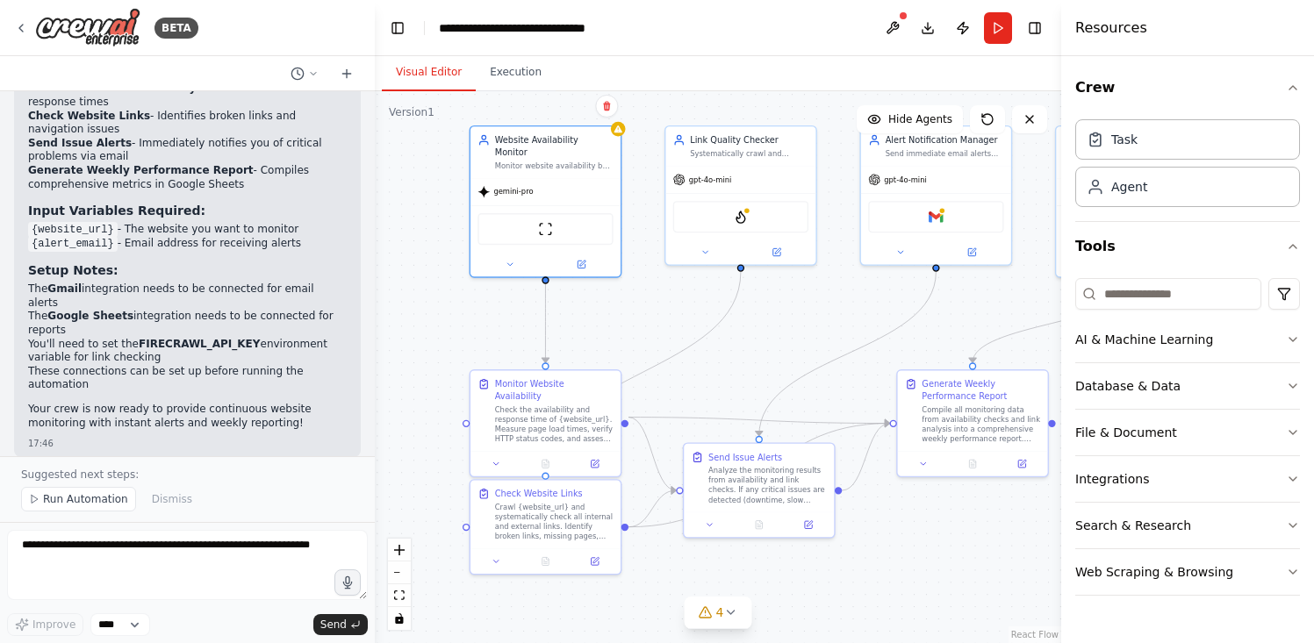
drag, startPoint x: 814, startPoint y: 229, endPoint x: 808, endPoint y: 324, distance: 95.0
click at [808, 324] on div ".deletable-edge-delete-btn { width: 20px; height: 20px; border: 0px solid #ffff…" at bounding box center [718, 367] width 686 height 552
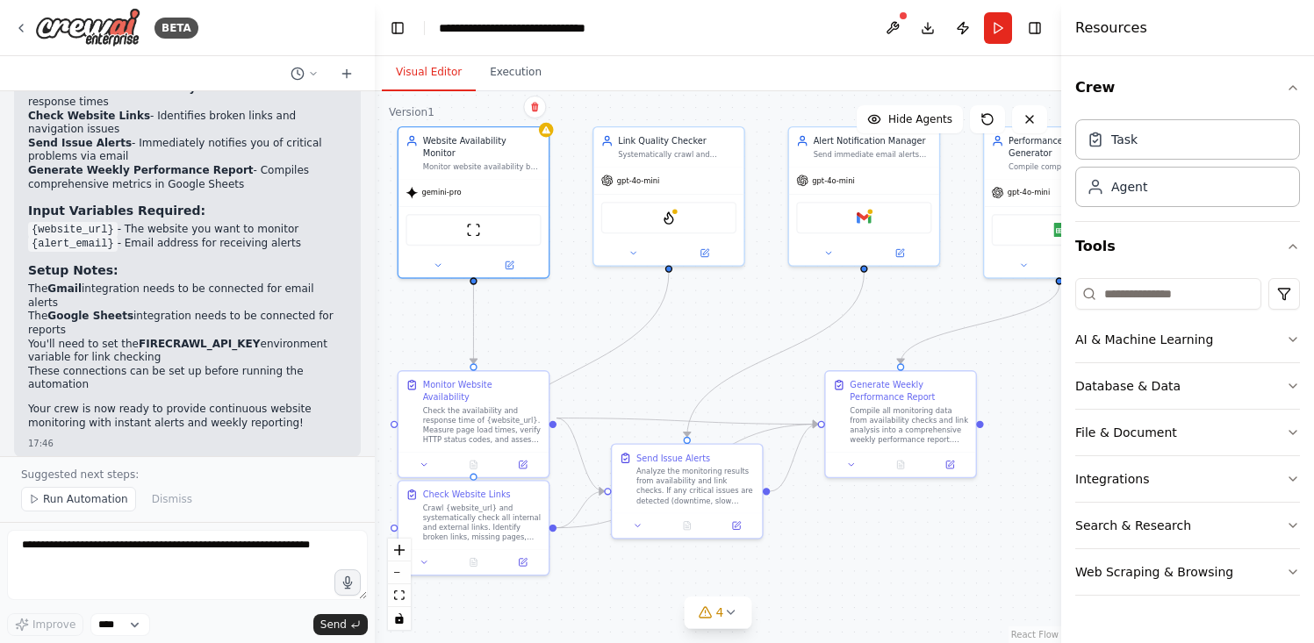
drag, startPoint x: 784, startPoint y: 358, endPoint x: 711, endPoint y: 360, distance: 72.9
click at [711, 360] on div ".deletable-edge-delete-btn { width: 20px; height: 20px; border: 0px solid #ffff…" at bounding box center [718, 367] width 686 height 552
click at [1041, 118] on button at bounding box center [1029, 119] width 35 height 28
click at [1031, 119] on icon at bounding box center [1029, 119] width 7 height 7
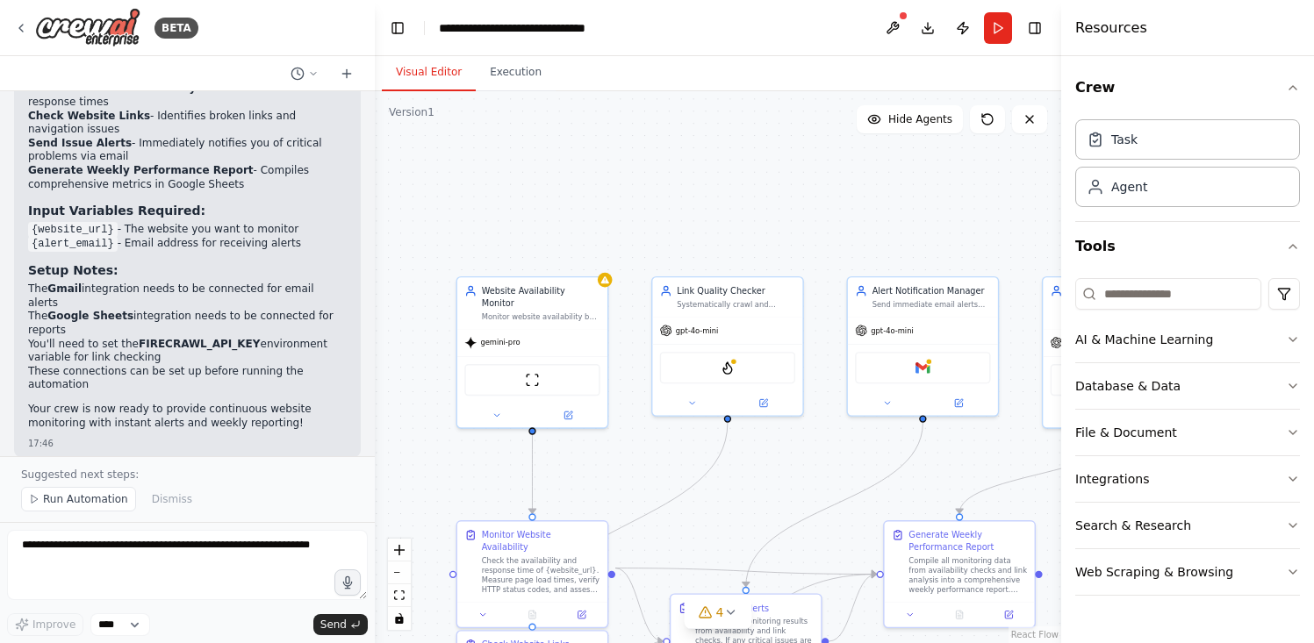
drag, startPoint x: 945, startPoint y: 296, endPoint x: 1003, endPoint y: 446, distance: 160.9
click at [1003, 446] on div ".deletable-edge-delete-btn { width: 20px; height: 20px; border: 0px solid #ffff…" at bounding box center [718, 367] width 686 height 552
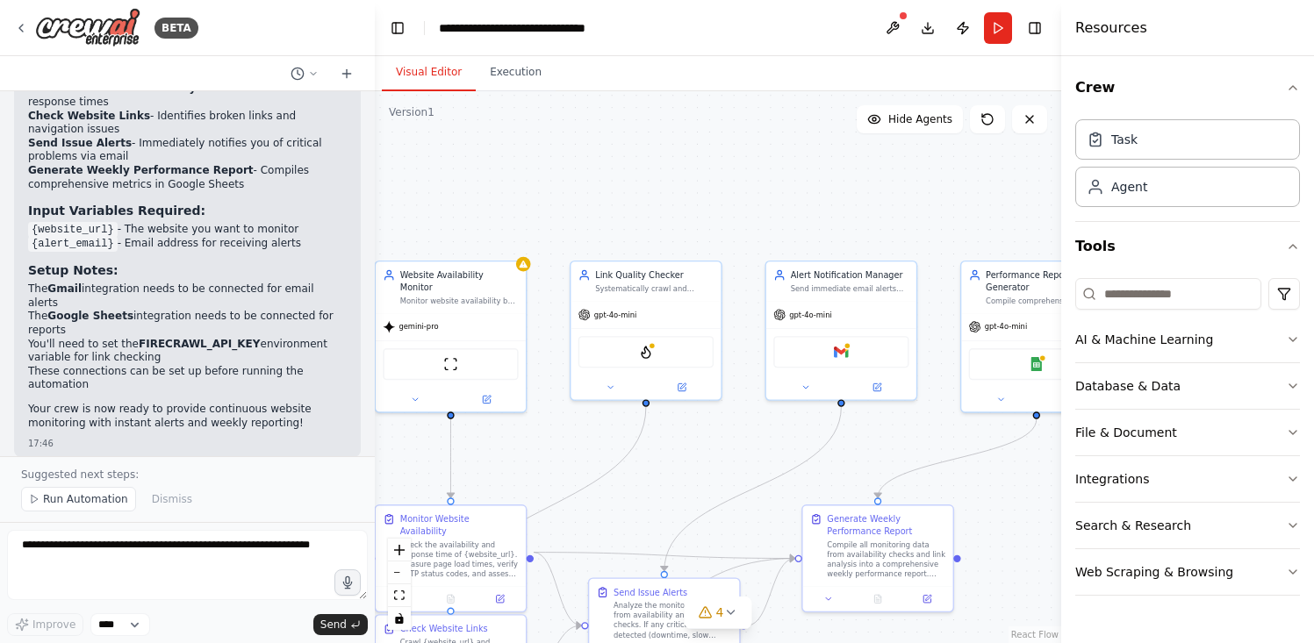
drag, startPoint x: 1003, startPoint y: 446, endPoint x: 921, endPoint y: 430, distance: 83.2
click at [921, 430] on div ".deletable-edge-delete-btn { width: 20px; height: 20px; border: 0px solid #ffff…" at bounding box center [718, 367] width 686 height 552
click at [24, 26] on icon at bounding box center [21, 28] width 14 height 14
